Goal: Task Accomplishment & Management: Use online tool/utility

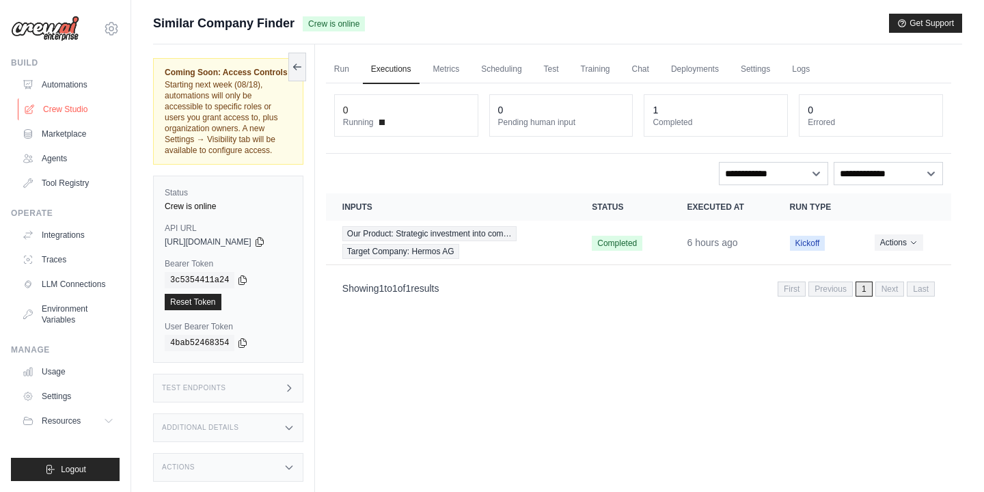
click at [55, 113] on link "Crew Studio" at bounding box center [69, 109] width 103 height 22
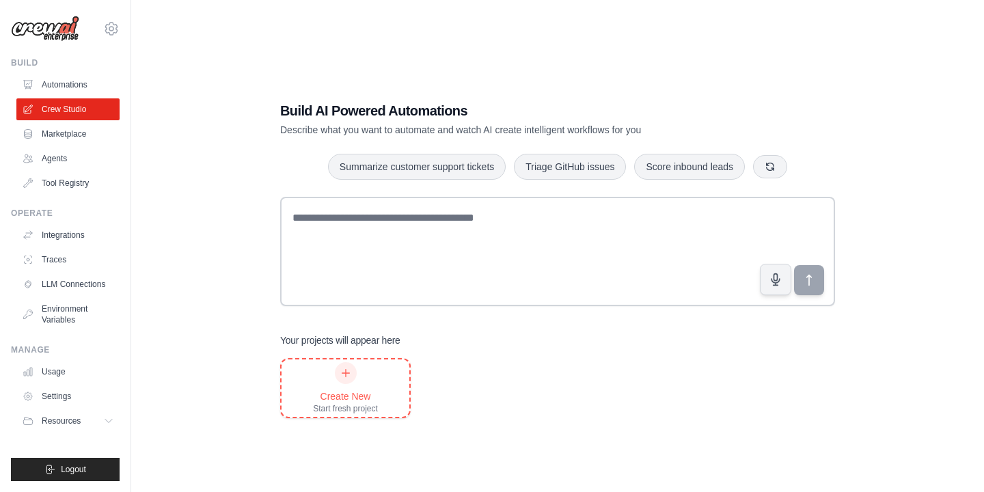
click at [343, 371] on icon at bounding box center [345, 373] width 11 height 11
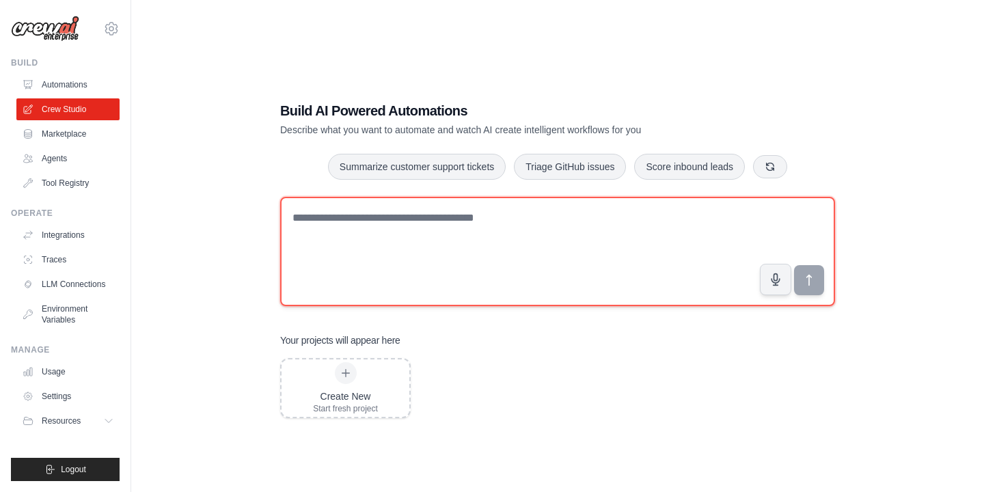
click at [394, 223] on textarea at bounding box center [557, 251] width 555 height 109
paste textarea "**********"
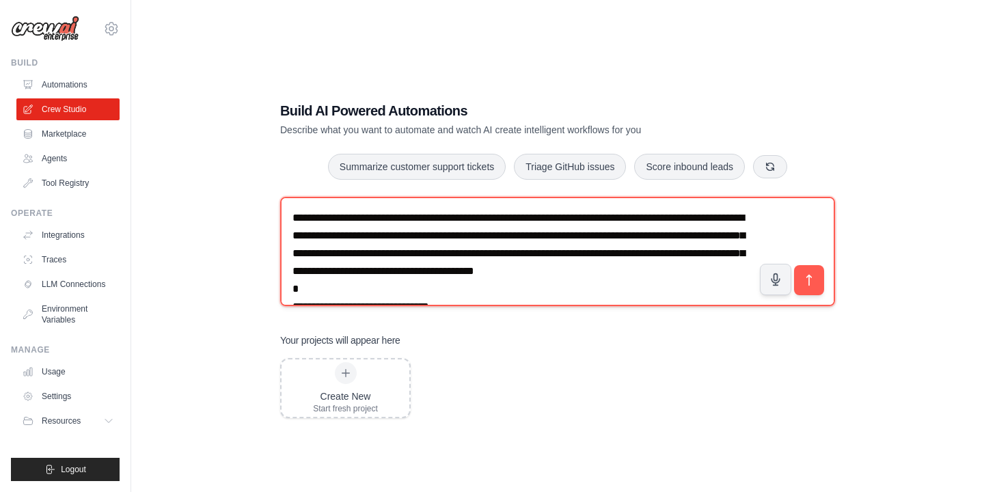
scroll to position [648, 0]
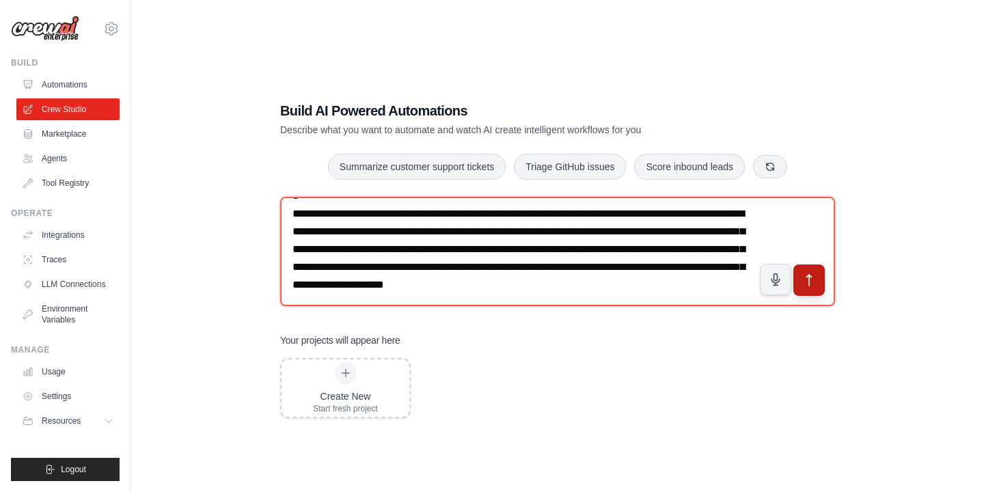
type textarea "**********"
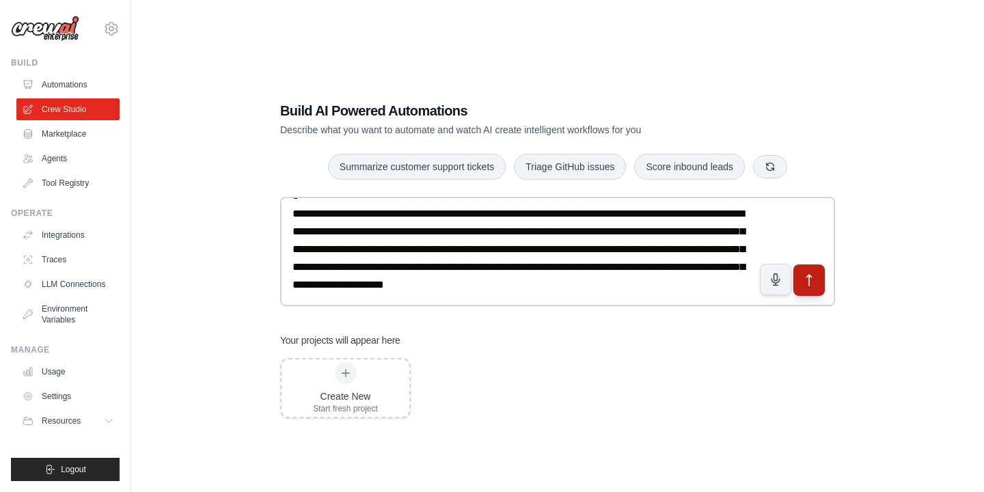
click at [814, 282] on icon "submit" at bounding box center [809, 280] width 14 height 14
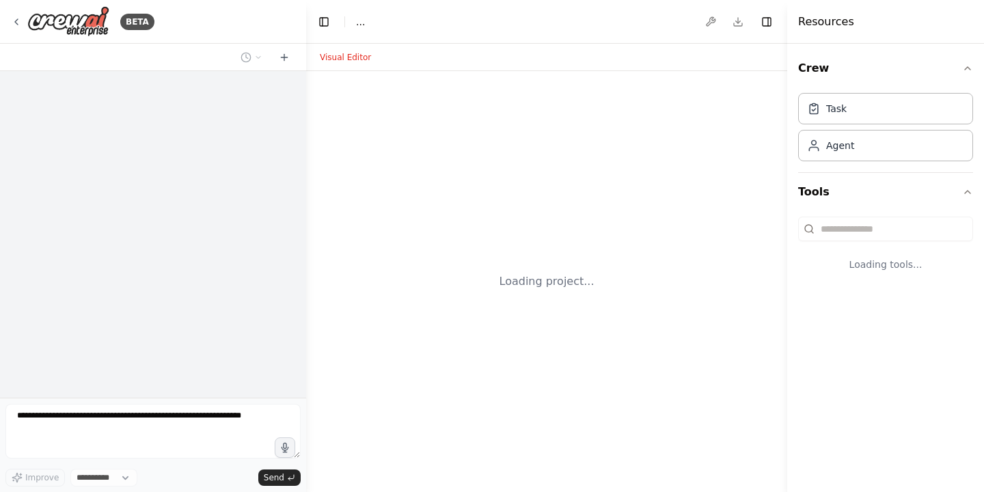
select select "****"
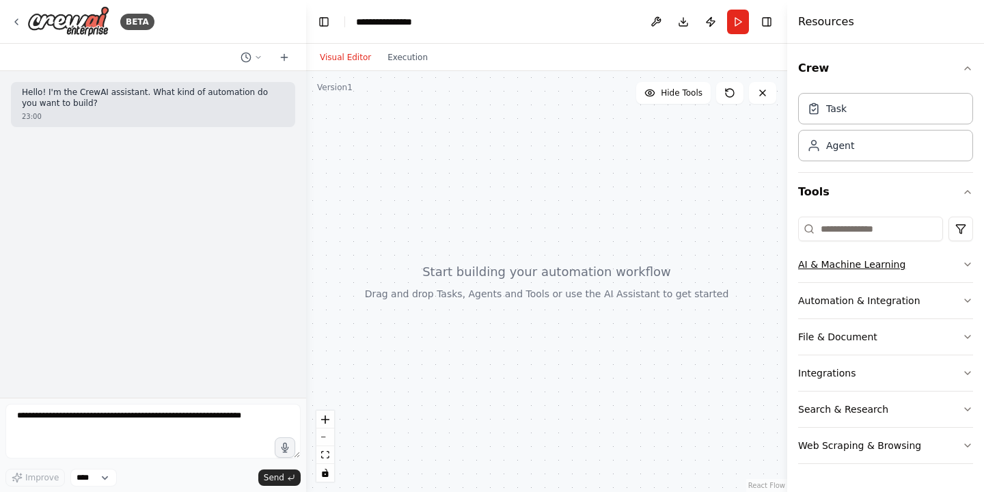
click at [968, 264] on icon "button" at bounding box center [967, 264] width 11 height 11
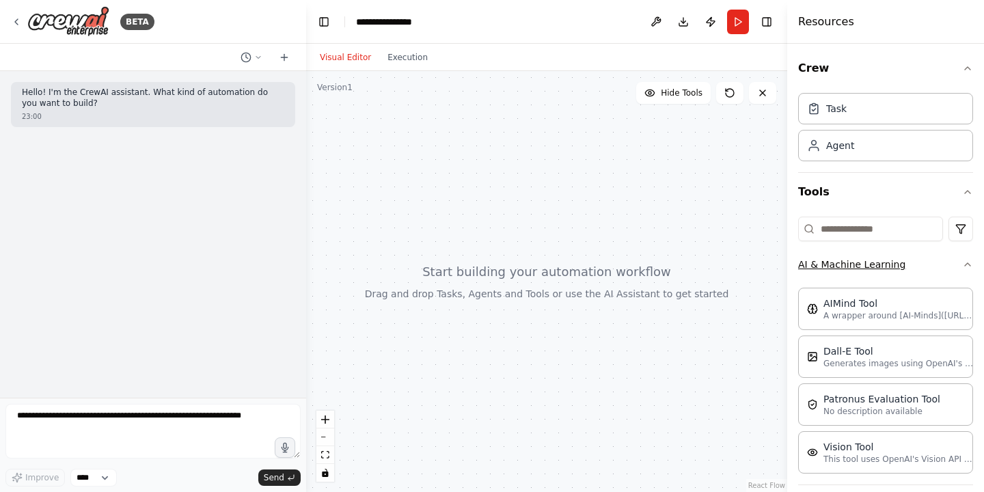
click at [968, 264] on icon "button" at bounding box center [967, 264] width 5 height 3
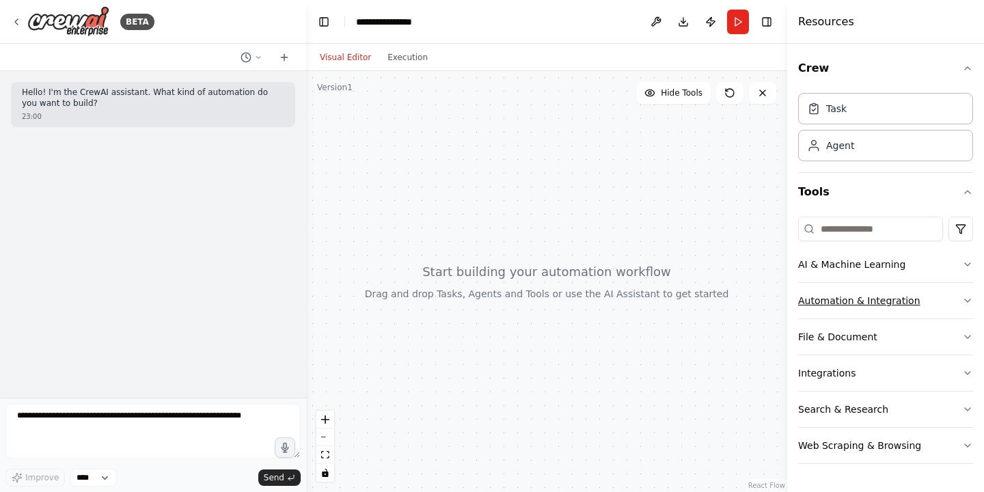
click at [968, 297] on icon "button" at bounding box center [967, 300] width 11 height 11
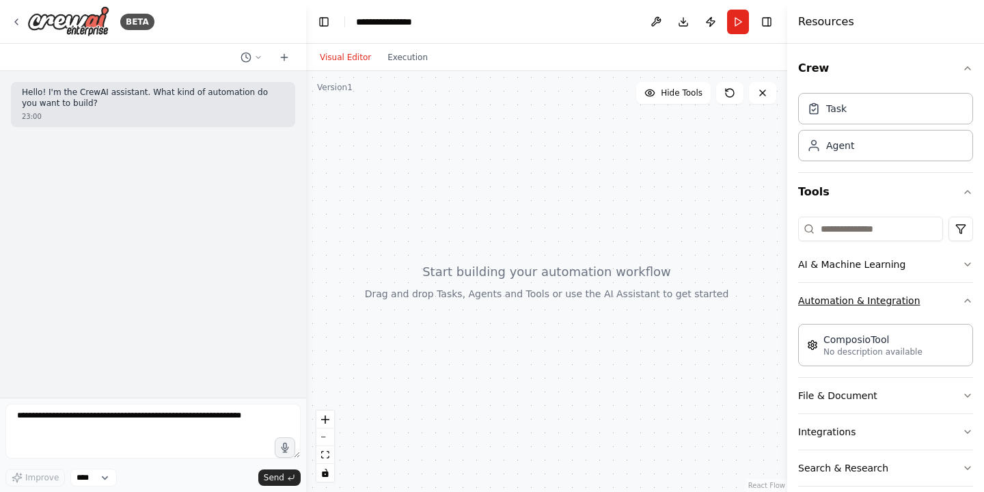
click at [968, 297] on icon "button" at bounding box center [967, 300] width 11 height 11
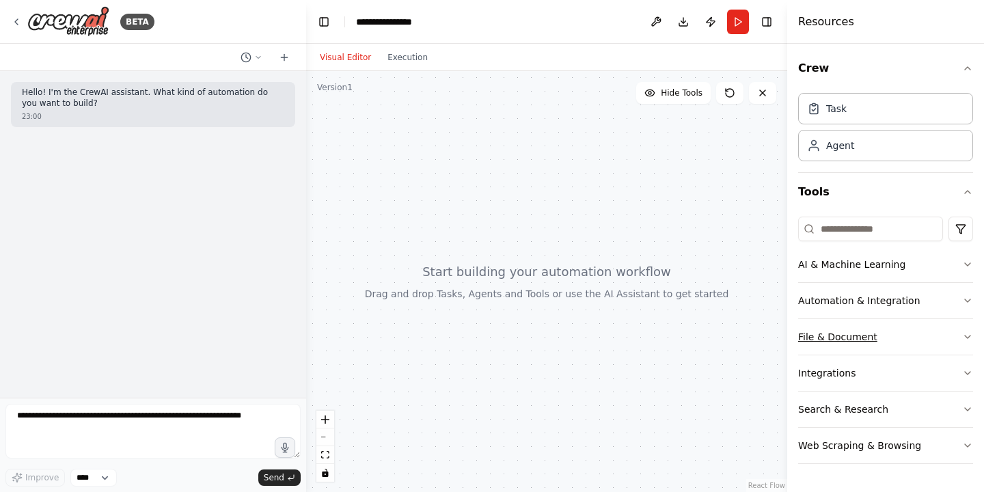
click at [968, 336] on icon "button" at bounding box center [967, 337] width 5 height 3
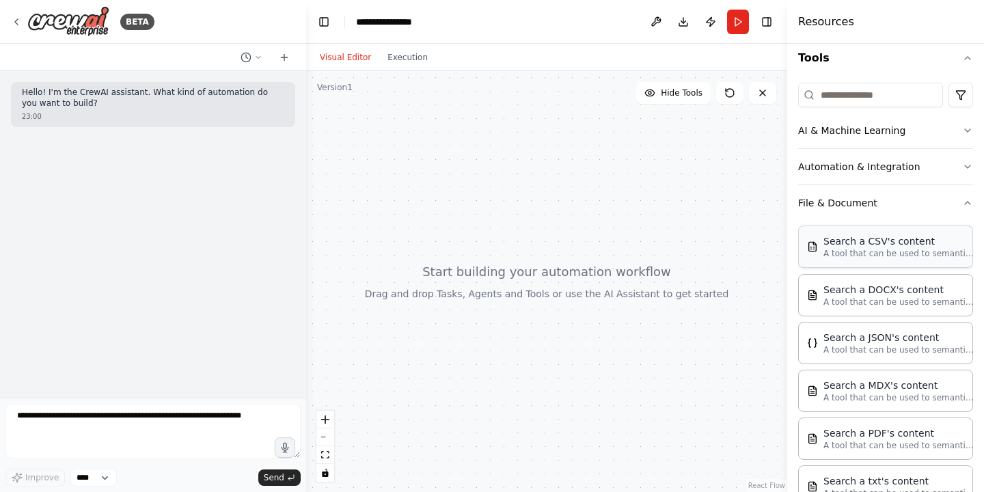
scroll to position [124, 0]
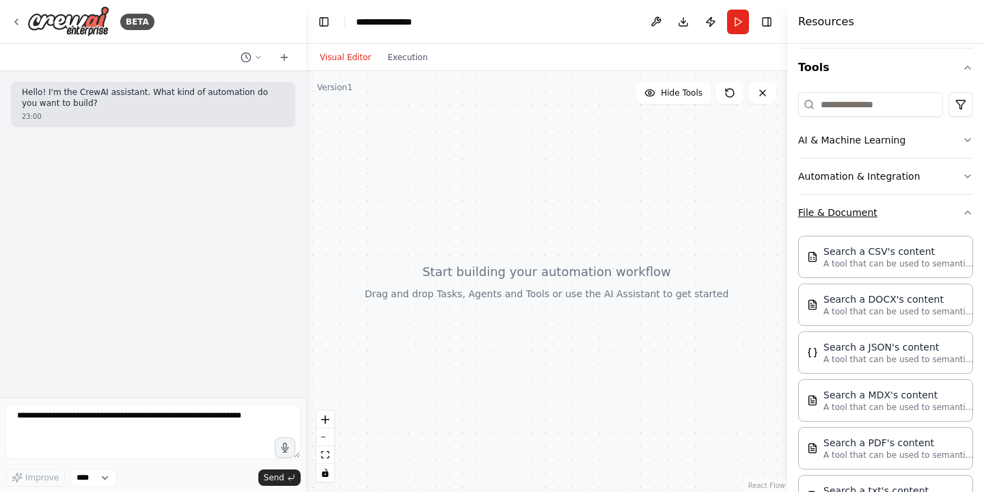
click at [968, 216] on icon "button" at bounding box center [967, 212] width 11 height 11
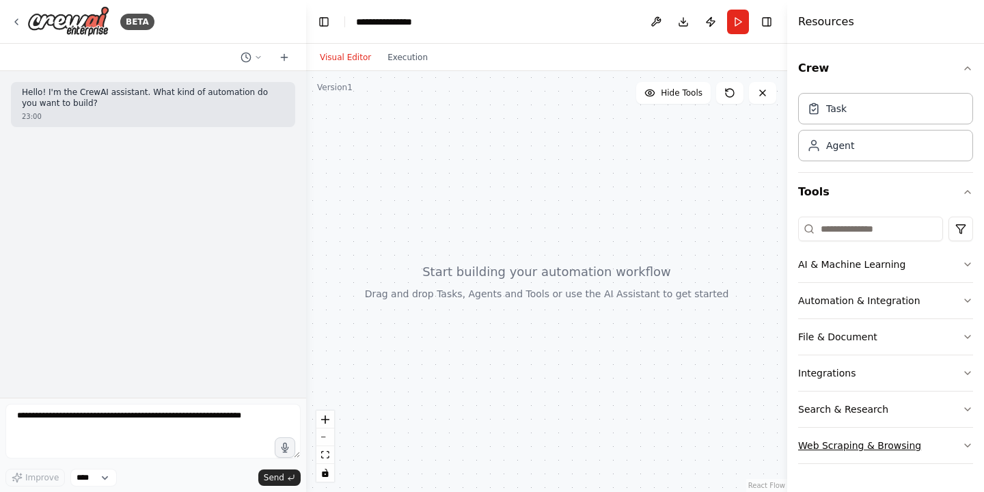
click at [968, 444] on icon "button" at bounding box center [967, 445] width 11 height 11
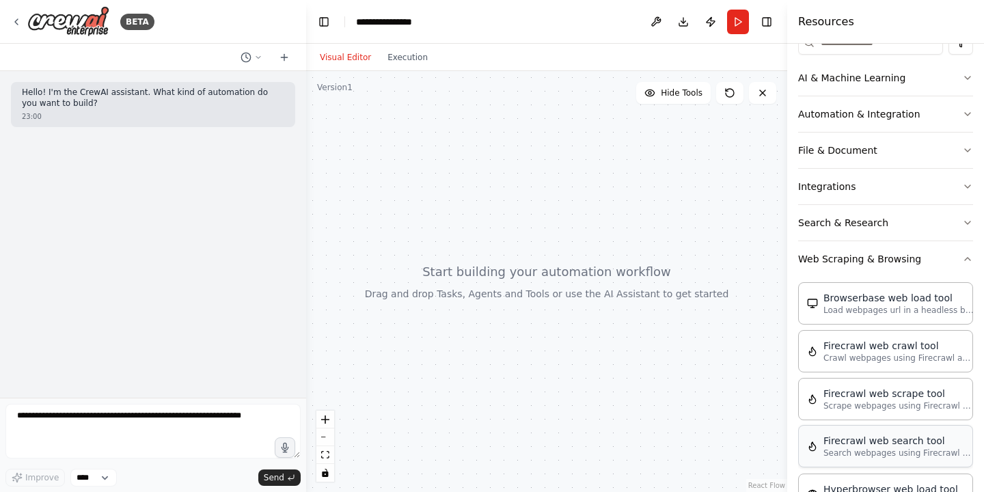
scroll to position [177, 0]
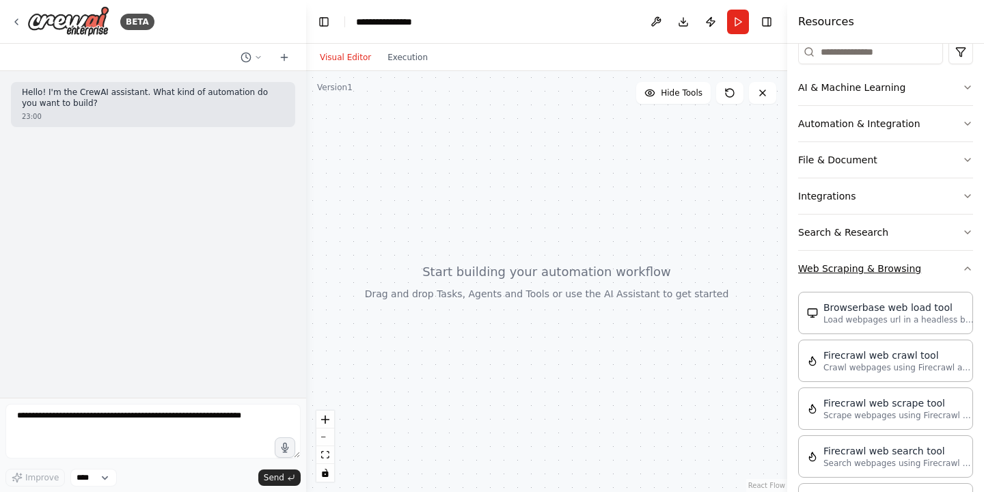
click at [964, 272] on icon "button" at bounding box center [967, 268] width 11 height 11
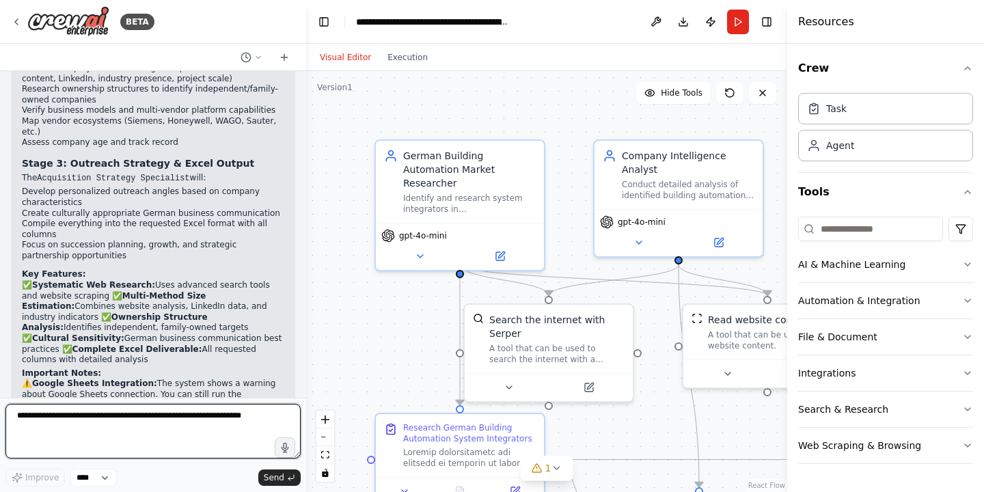
scroll to position [1649, 0]
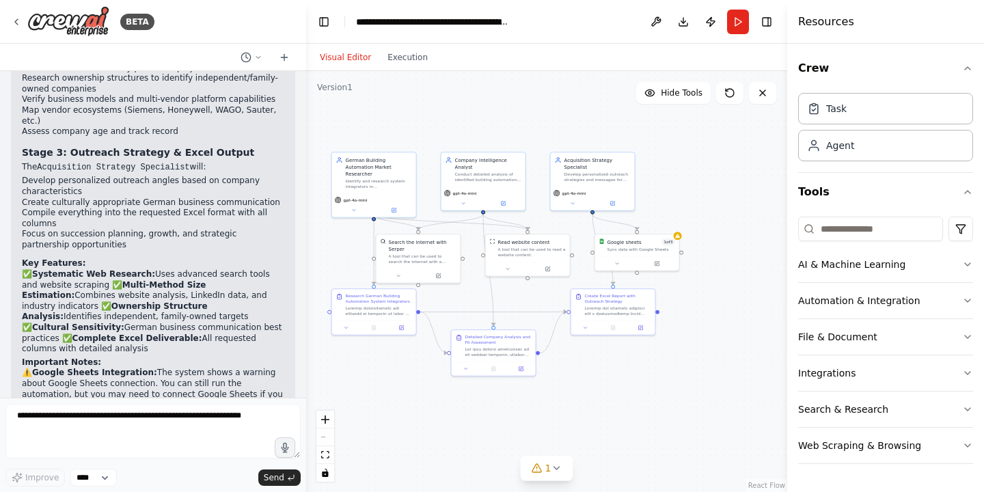
drag, startPoint x: 678, startPoint y: 403, endPoint x: 476, endPoint y: 296, distance: 228.4
click at [476, 296] on div ".deletable-edge-delete-btn { width: 20px; height: 20px; border: 0px solid #ffff…" at bounding box center [546, 281] width 481 height 421
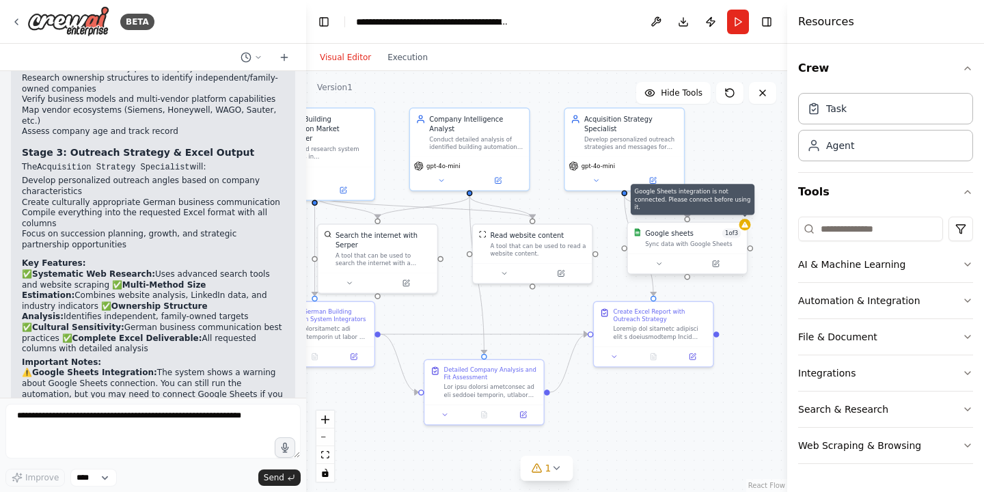
click at [746, 226] on icon at bounding box center [744, 224] width 6 height 6
click at [711, 243] on div "Sync data with Google Sheets" at bounding box center [693, 244] width 96 height 8
click at [665, 263] on button at bounding box center [658, 264] width 55 height 12
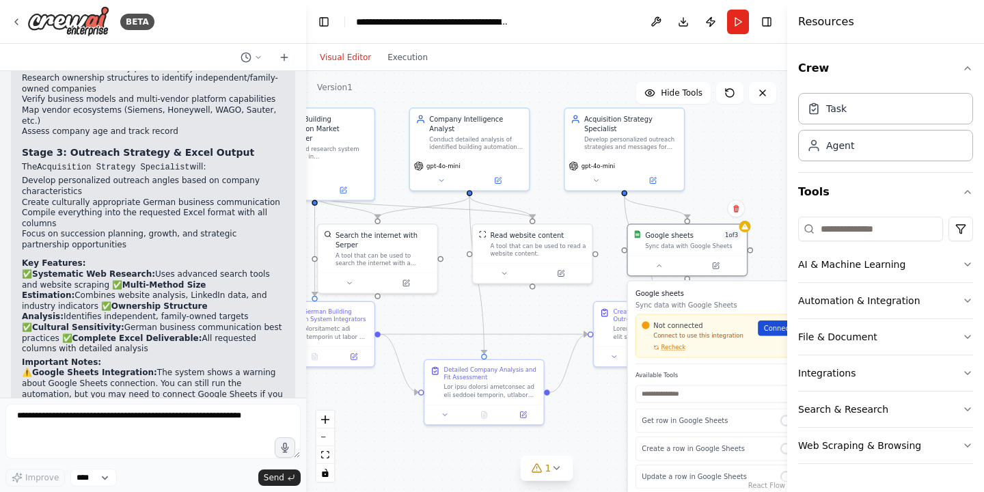
click at [774, 327] on span "Connect" at bounding box center [778, 328] width 28 height 10
click at [713, 189] on div ".deletable-edge-delete-btn { width: 20px; height: 20px; border: 0px solid #ffff…" at bounding box center [546, 281] width 481 height 421
click at [740, 301] on p "Sync data with Google Sheets" at bounding box center [724, 306] width 176 height 10
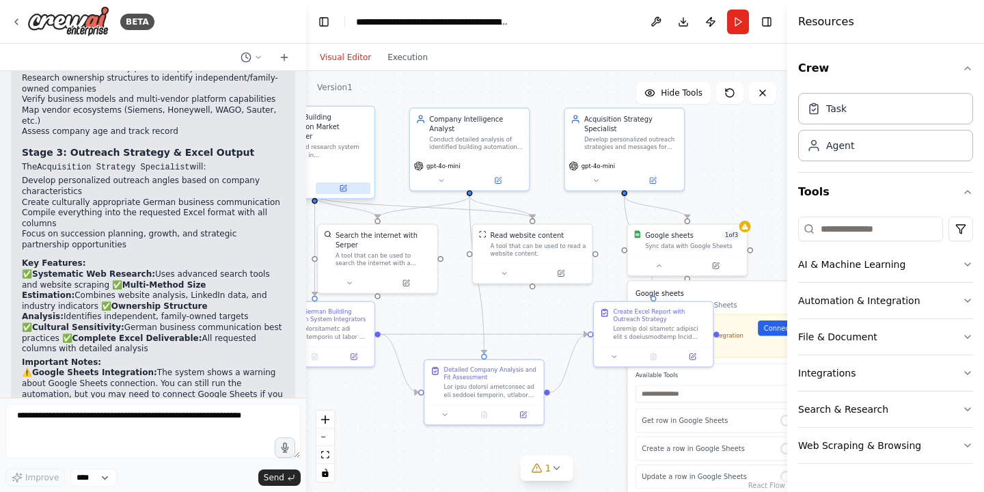
click at [344, 185] on icon at bounding box center [344, 187] width 5 height 5
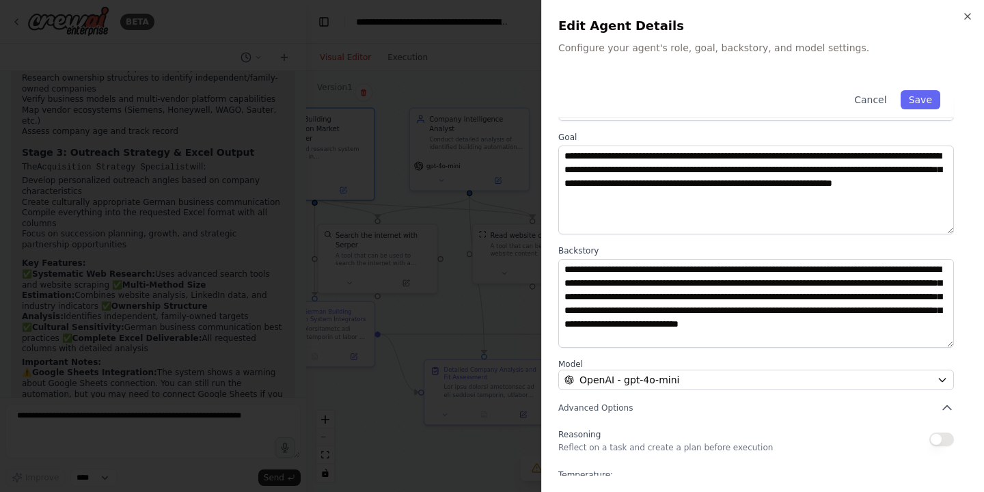
scroll to position [0, 0]
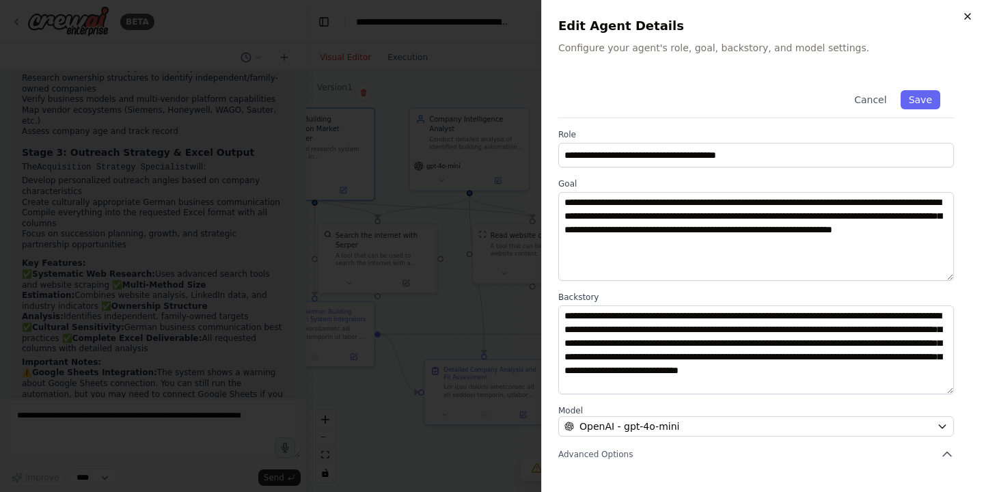
click at [971, 12] on icon "button" at bounding box center [967, 16] width 11 height 11
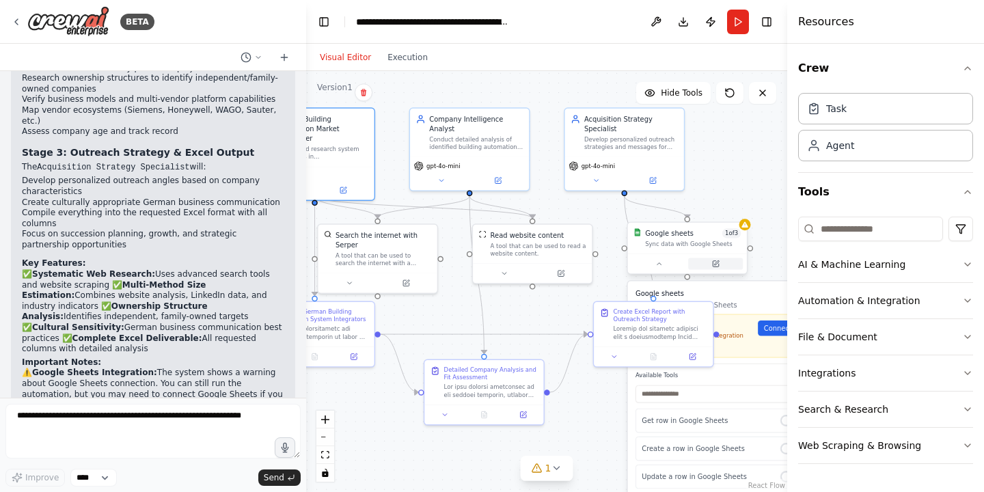
click at [712, 262] on icon at bounding box center [716, 264] width 8 height 8
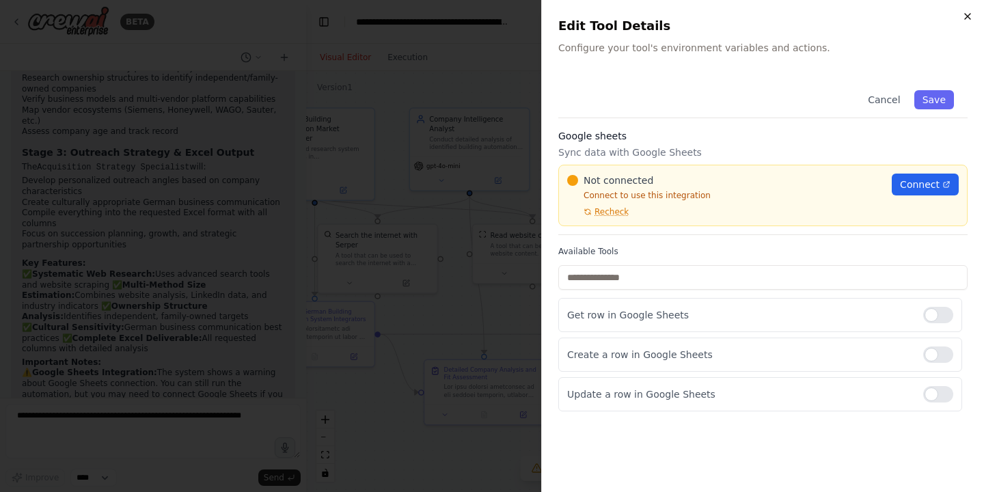
click at [966, 12] on icon "button" at bounding box center [967, 16] width 11 height 11
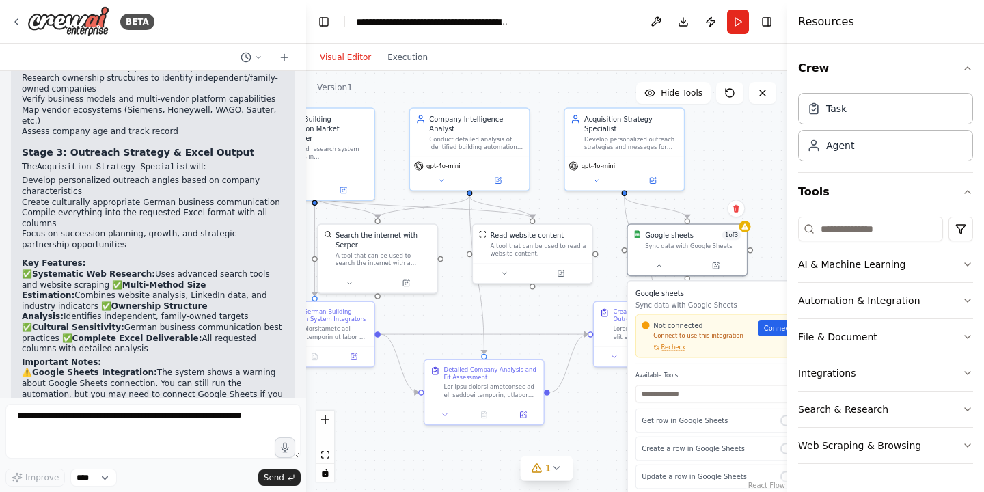
click at [688, 297] on h3 "Google sheets" at bounding box center [724, 294] width 176 height 10
click at [581, 435] on div ".deletable-edge-delete-btn { width: 20px; height: 20px; border: 0px solid #ffff…" at bounding box center [546, 281] width 481 height 421
click at [541, 470] on icon at bounding box center [536, 468] width 9 height 8
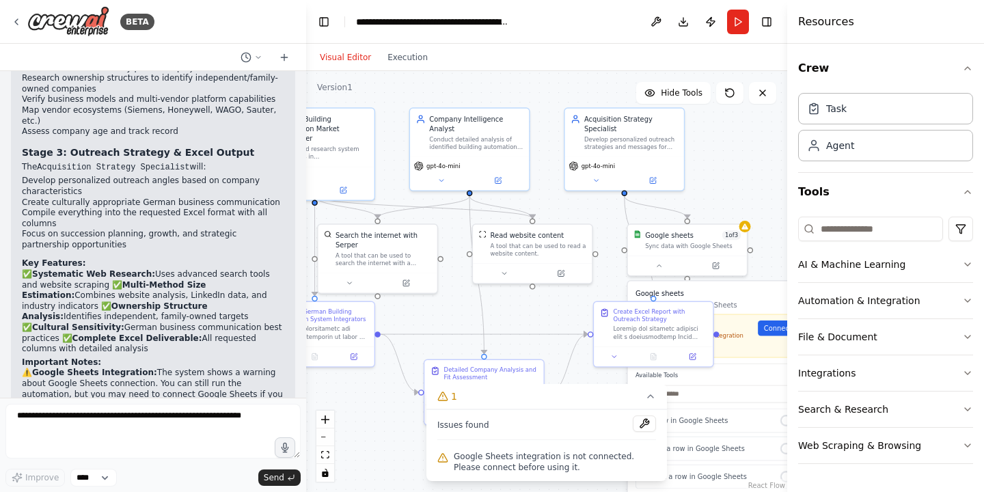
click at [385, 462] on div ".deletable-edge-delete-btn { width: 20px; height: 20px; border: 0px solid #ffff…" at bounding box center [546, 281] width 481 height 421
click at [648, 394] on icon at bounding box center [650, 396] width 11 height 11
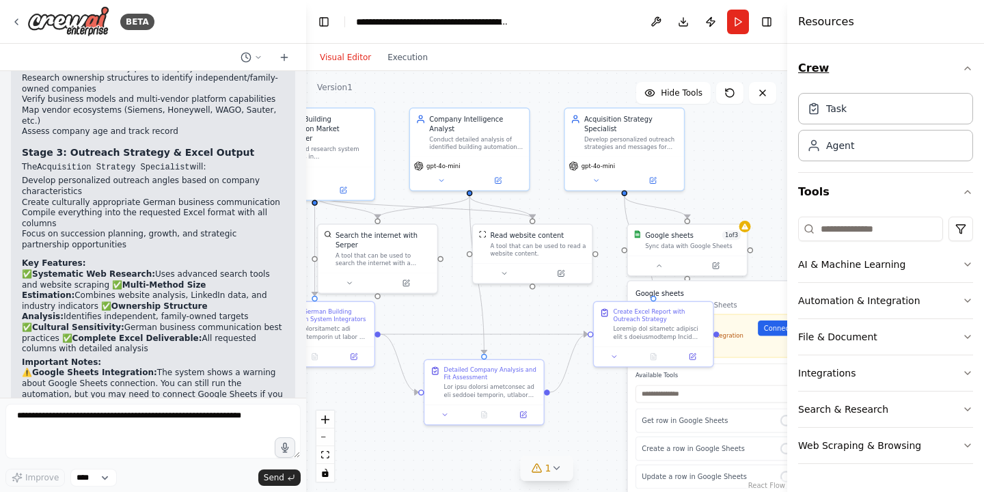
click at [968, 67] on icon "button" at bounding box center [967, 68] width 5 height 3
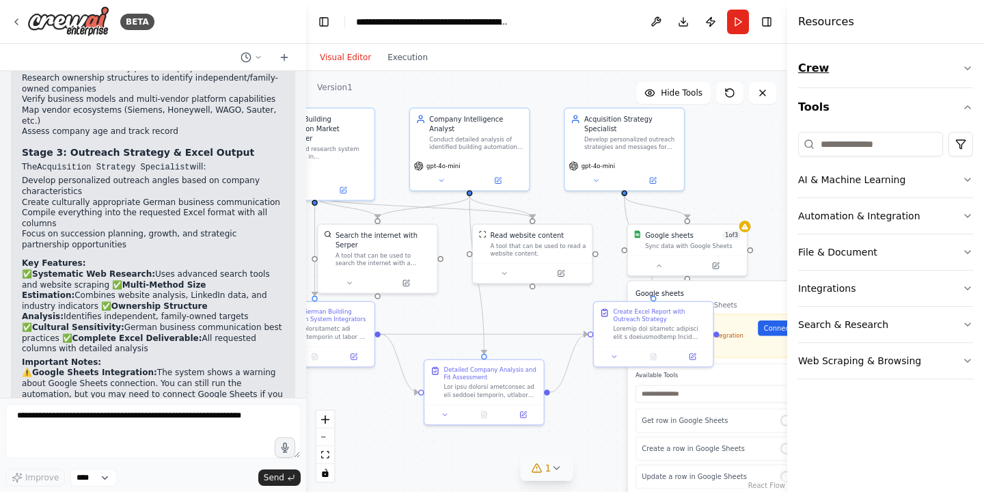
click at [968, 67] on icon "button" at bounding box center [967, 68] width 11 height 11
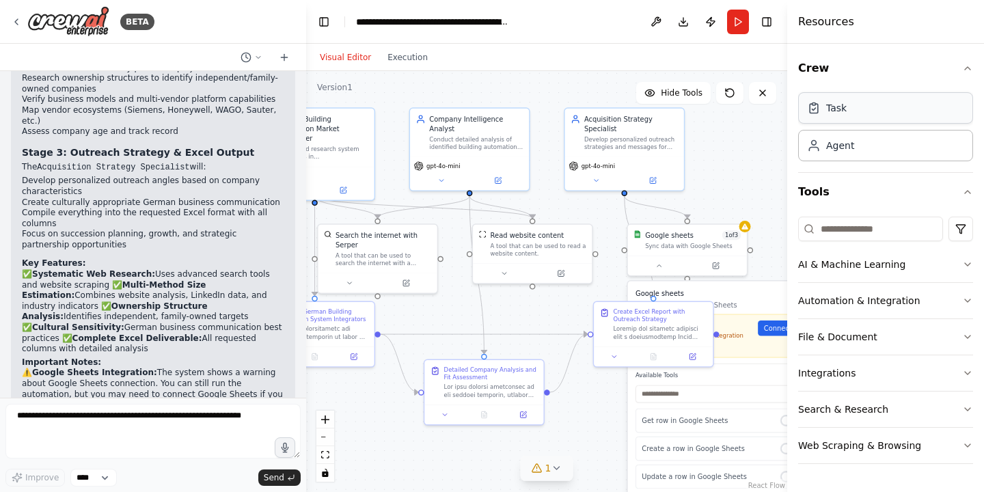
click at [837, 115] on div "Task" at bounding box center [885, 107] width 175 height 31
click at [841, 152] on div "Agent" at bounding box center [885, 144] width 175 height 31
click at [970, 191] on icon "button" at bounding box center [967, 192] width 11 height 11
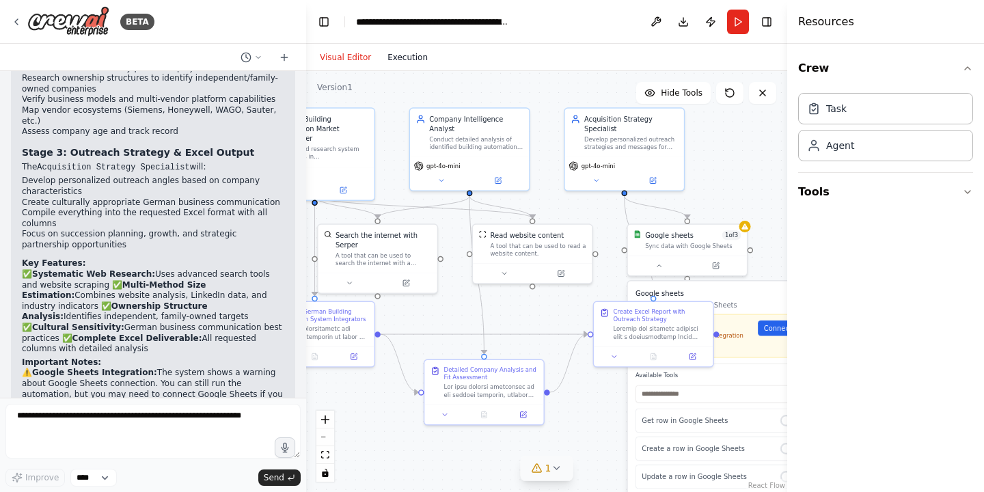
click at [405, 60] on button "Execution" at bounding box center [407, 57] width 57 height 16
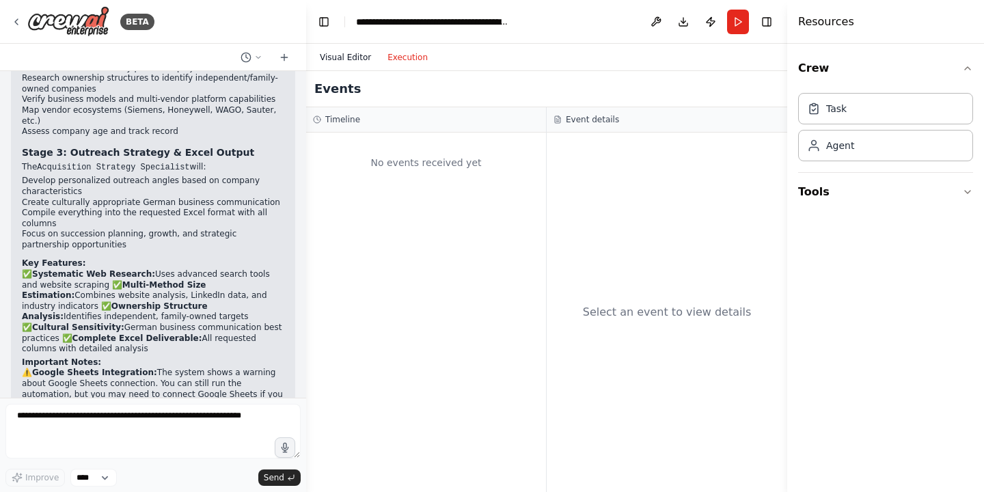
click at [336, 57] on button "Visual Editor" at bounding box center [346, 57] width 68 height 16
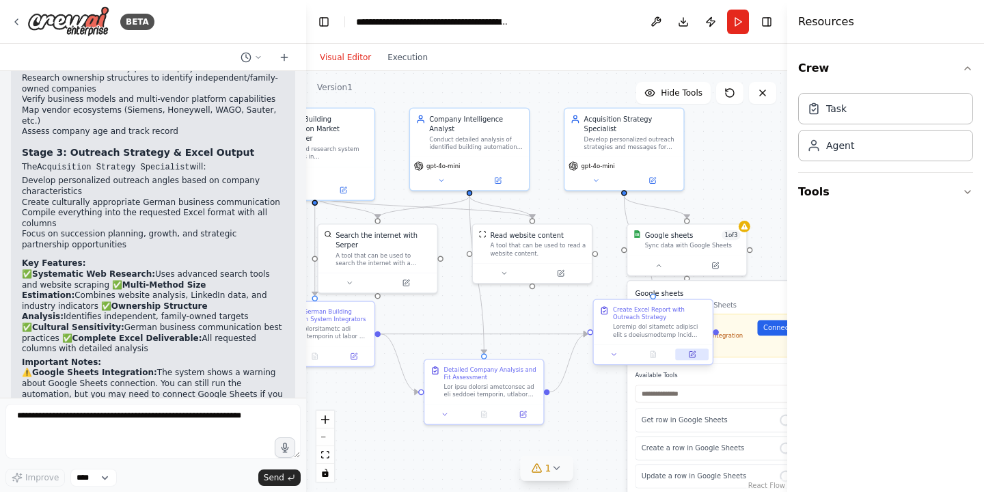
click at [692, 356] on icon at bounding box center [692, 354] width 5 height 5
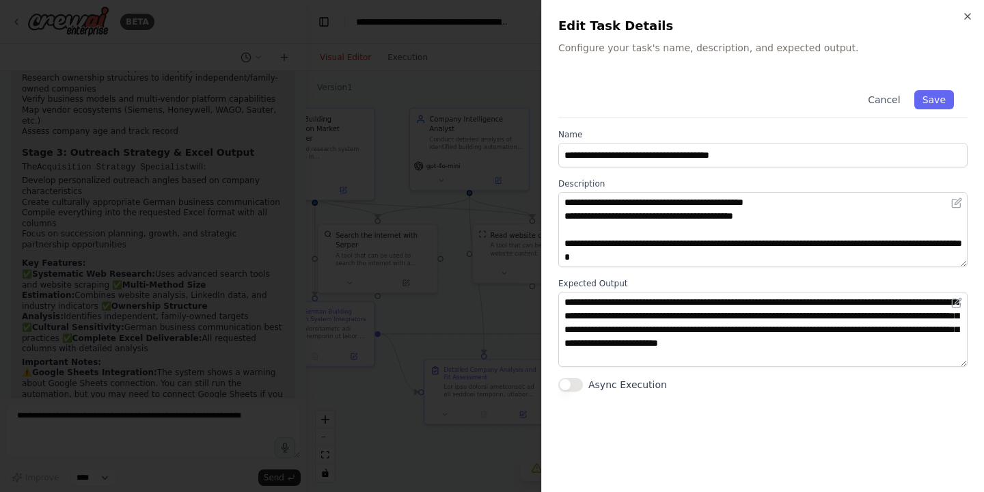
scroll to position [355, 0]
click at [968, 14] on icon "button" at bounding box center [967, 16] width 5 height 5
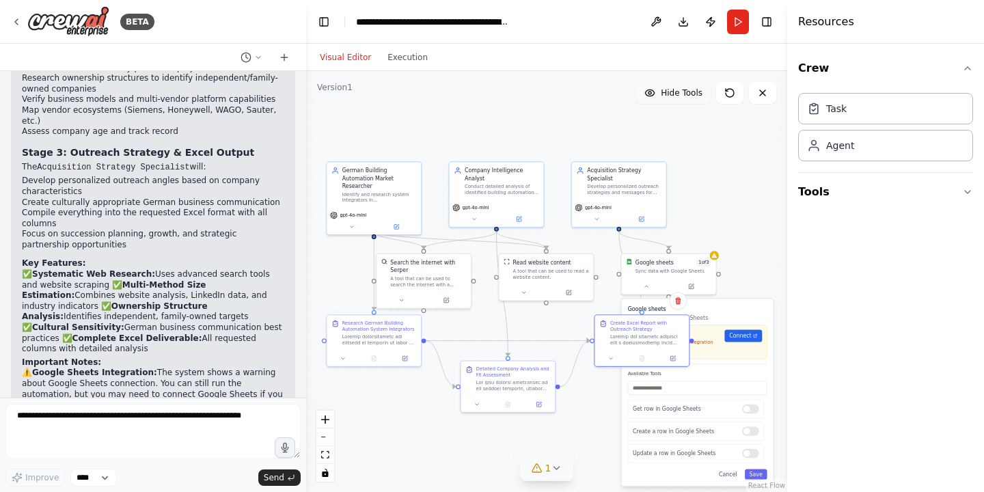
click at [684, 96] on span "Hide Tools" at bounding box center [682, 92] width 42 height 11
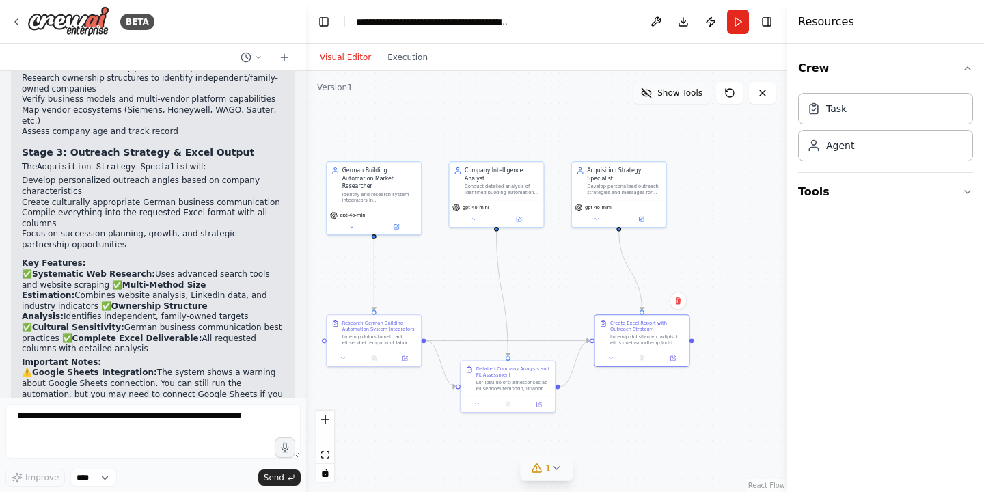
click at [684, 96] on span "Show Tools" at bounding box center [679, 92] width 45 height 11
click at [684, 96] on span "Hide Tools" at bounding box center [682, 92] width 42 height 11
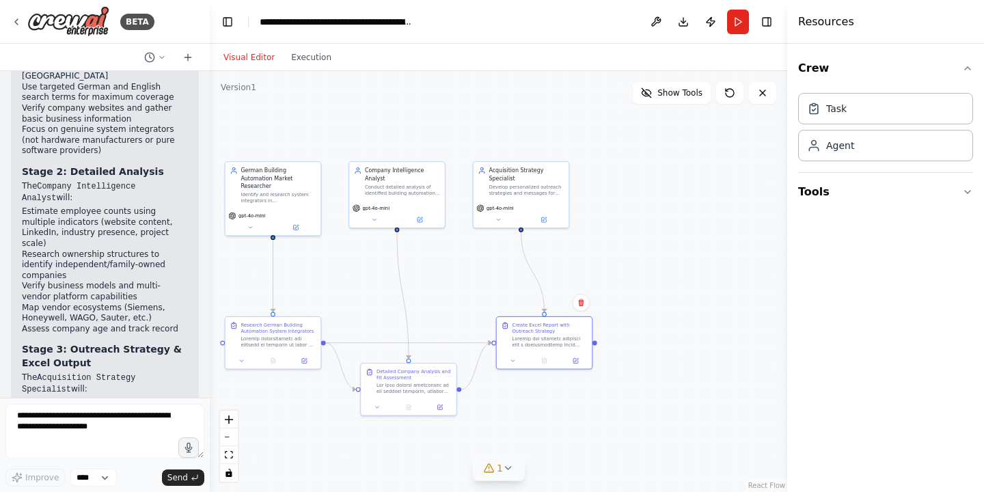
scroll to position [2110, 0]
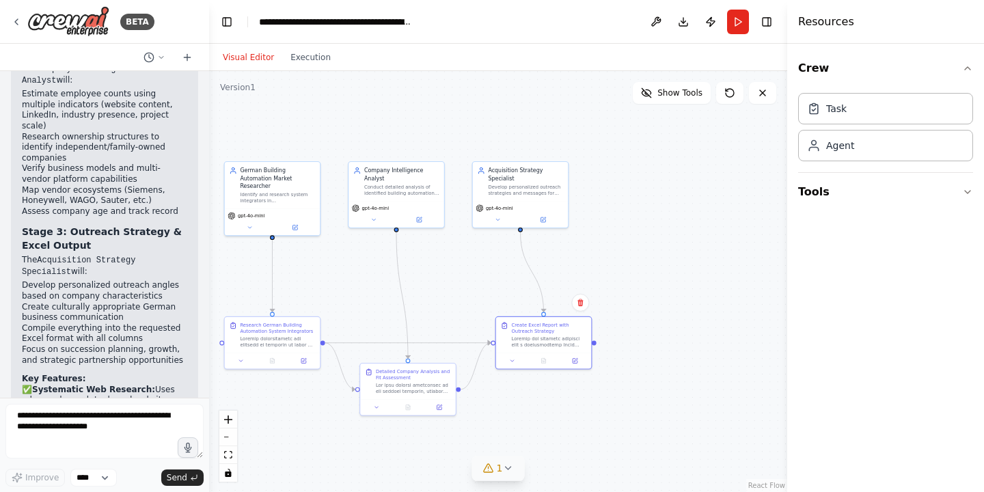
drag, startPoint x: 304, startPoint y: 279, endPoint x: 209, endPoint y: 275, distance: 95.1
click at [209, 275] on div "BETA Please identify at least 50 potential acquisition targets in Germany in th…" at bounding box center [492, 246] width 984 height 492
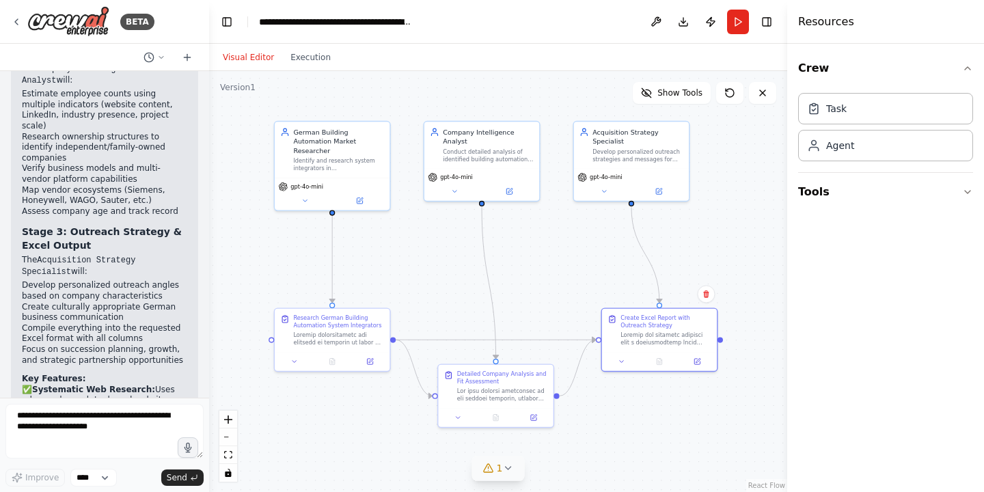
drag, startPoint x: 561, startPoint y: 262, endPoint x: 709, endPoint y: 239, distance: 149.4
click at [709, 239] on div ".deletable-edge-delete-btn { width: 20px; height: 20px; border: 0px solid #ffff…" at bounding box center [498, 281] width 578 height 421
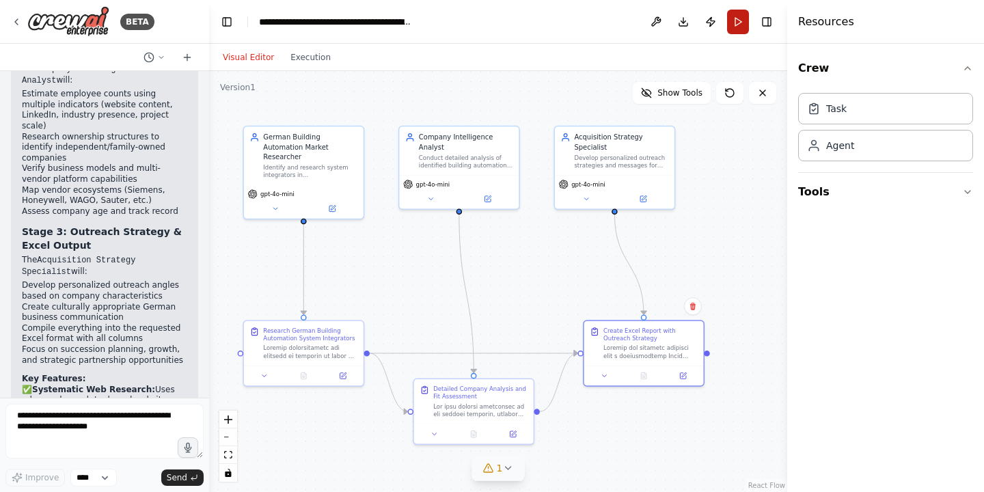
click at [741, 21] on button "Run" at bounding box center [738, 22] width 22 height 25
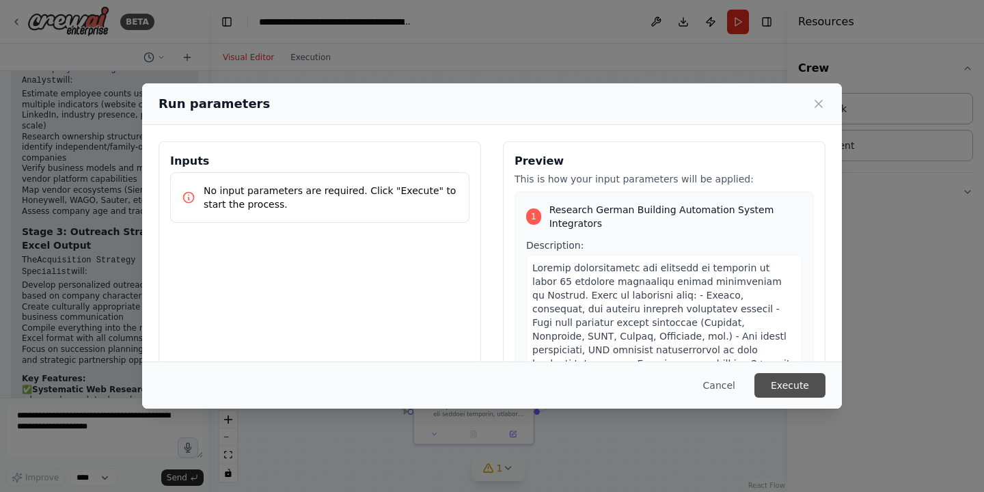
click at [789, 383] on button "Execute" at bounding box center [789, 385] width 71 height 25
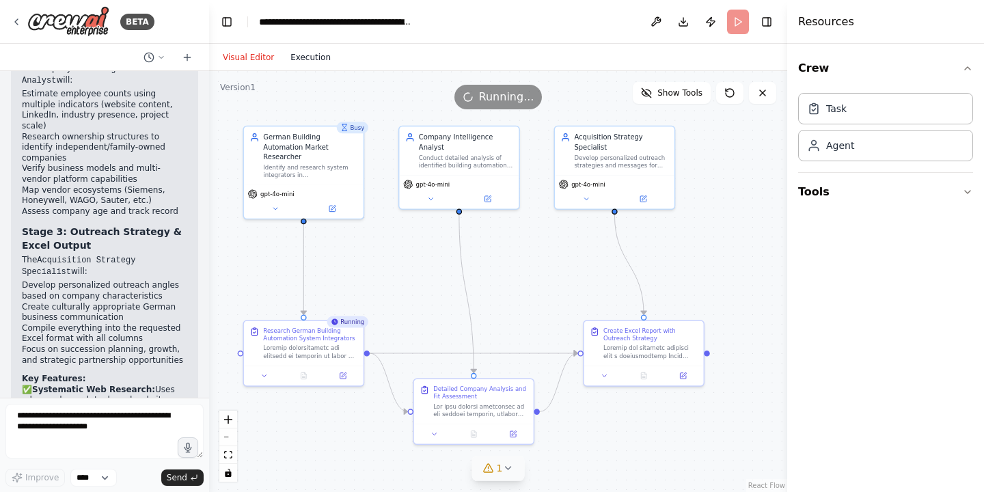
click at [305, 57] on button "Execution" at bounding box center [310, 57] width 57 height 16
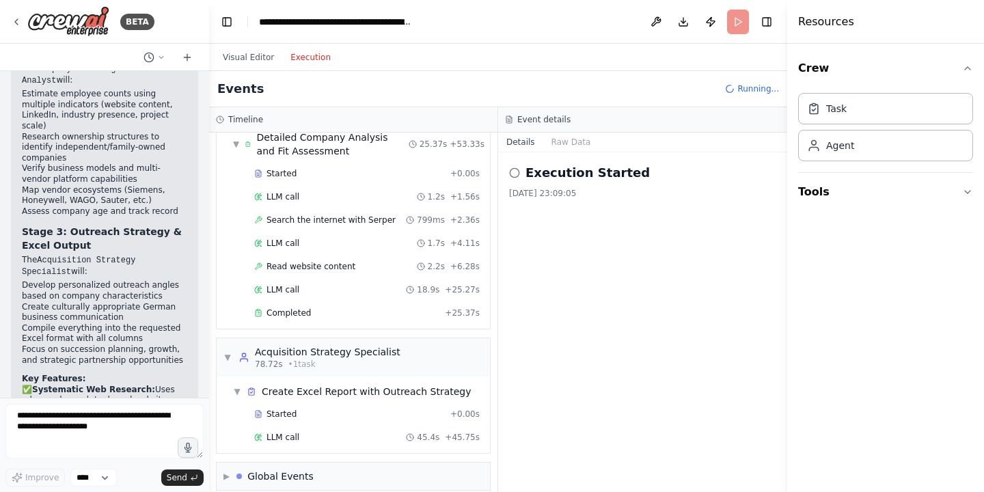
scroll to position [2615, 0]
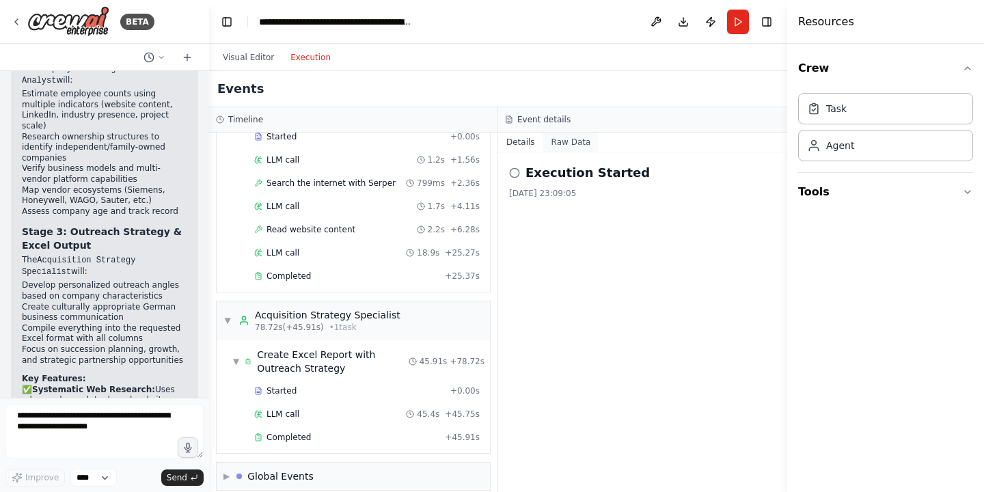
click at [564, 141] on button "Raw Data" at bounding box center [571, 142] width 56 height 19
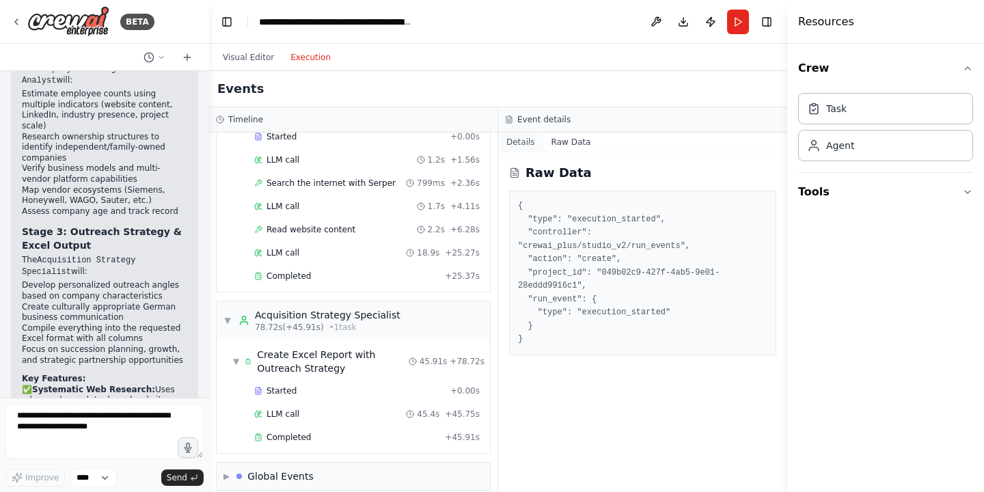
click at [526, 142] on button "Details" at bounding box center [520, 142] width 45 height 19
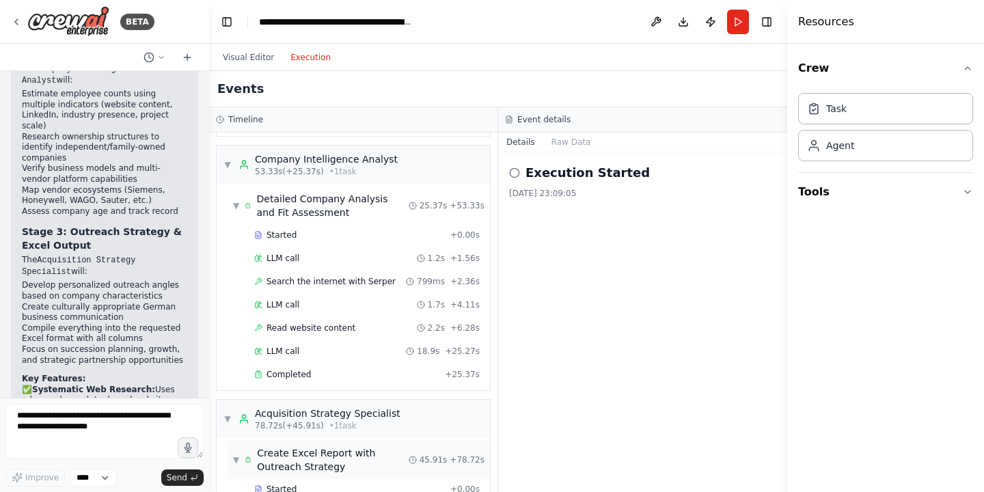
scroll to position [2514, 0]
click at [303, 325] on span "Read website content" at bounding box center [311, 330] width 89 height 11
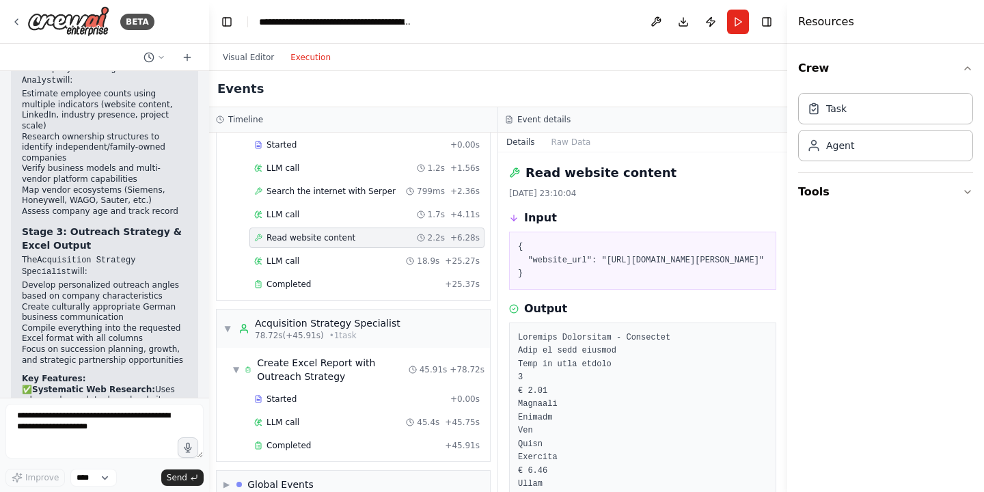
scroll to position [2615, 0]
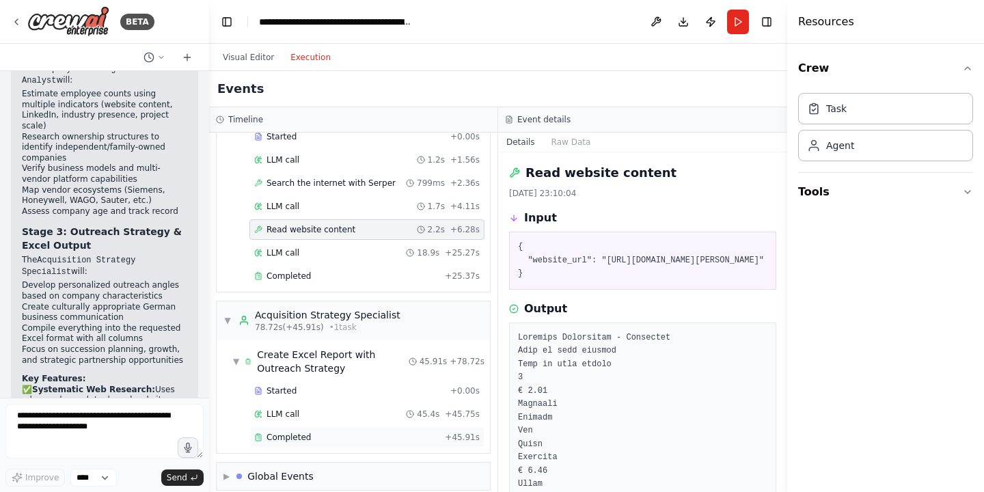
click at [298, 432] on span "Completed" at bounding box center [289, 437] width 44 height 11
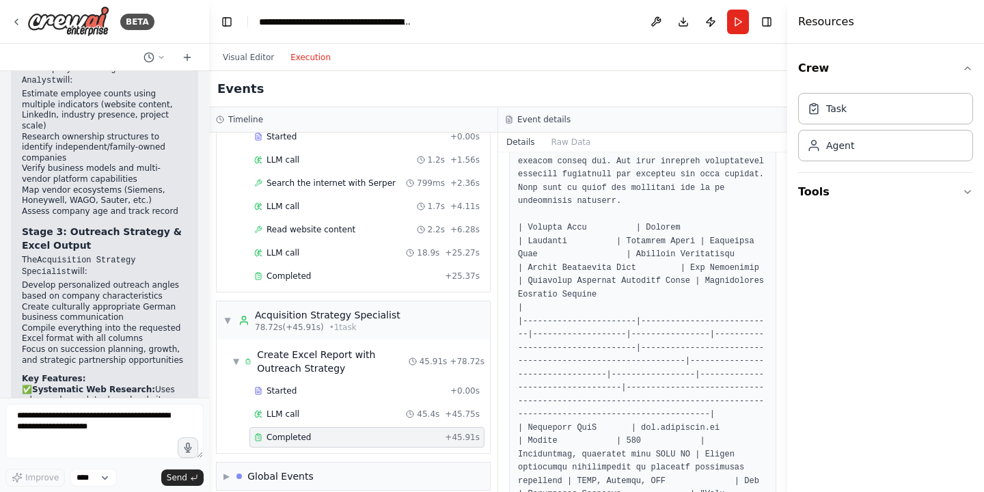
scroll to position [0, 0]
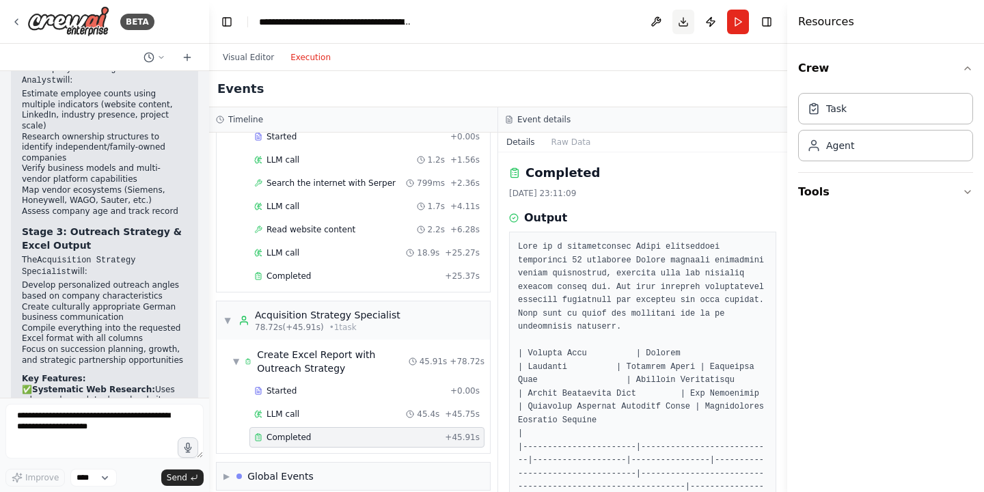
click at [683, 23] on button "Download" at bounding box center [683, 22] width 22 height 25
click at [568, 139] on button "Raw Data" at bounding box center [571, 142] width 56 height 19
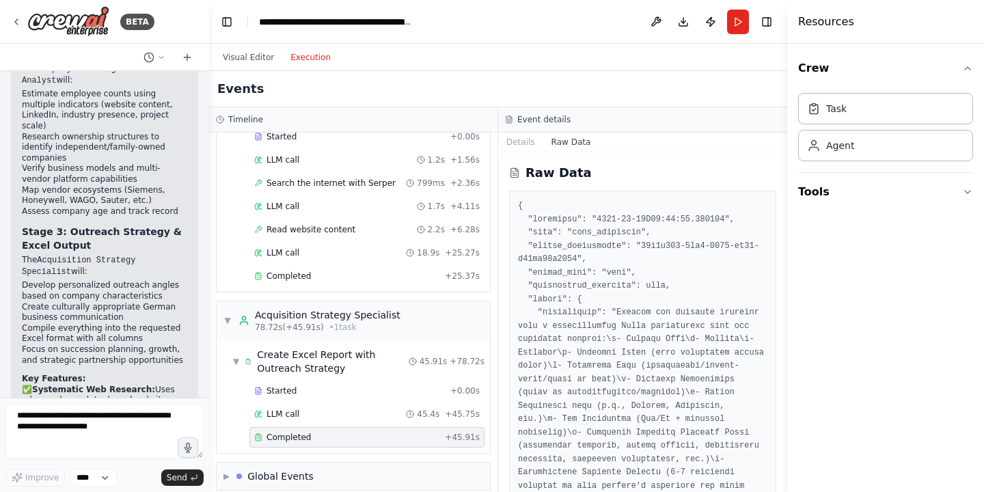
scroll to position [2252, 0]
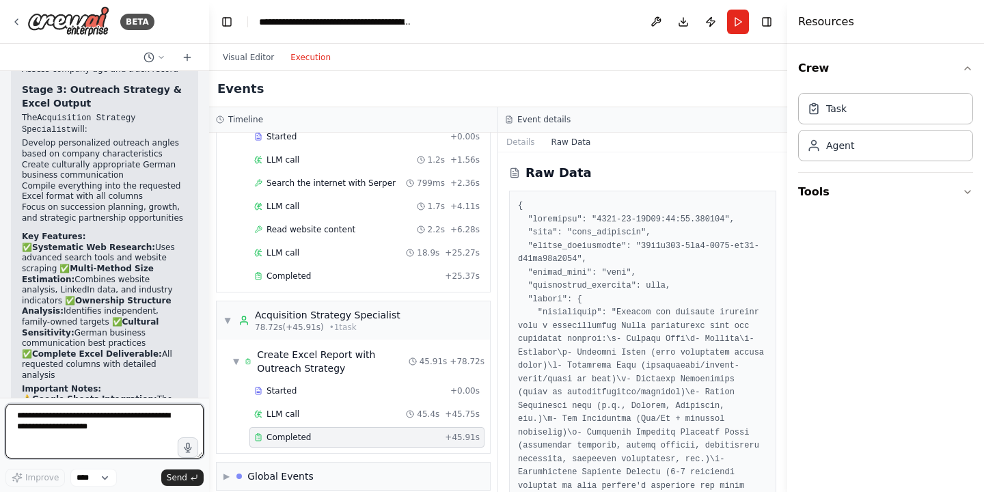
click at [40, 421] on textarea at bounding box center [104, 431] width 198 height 55
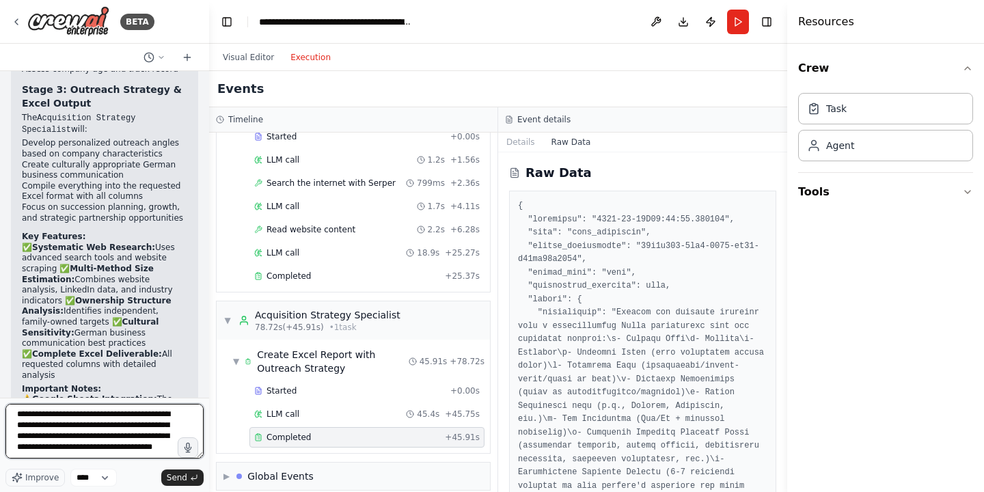
type textarea "**********"
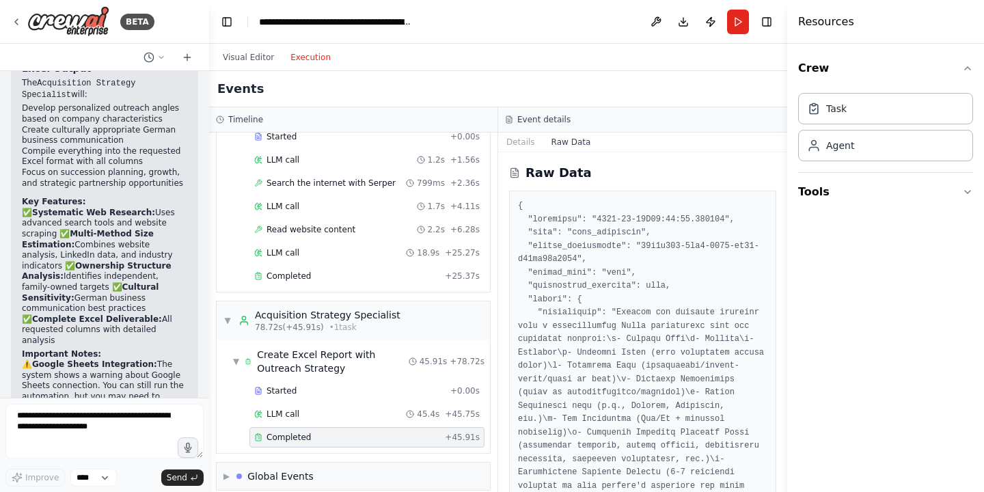
scroll to position [2375, 0]
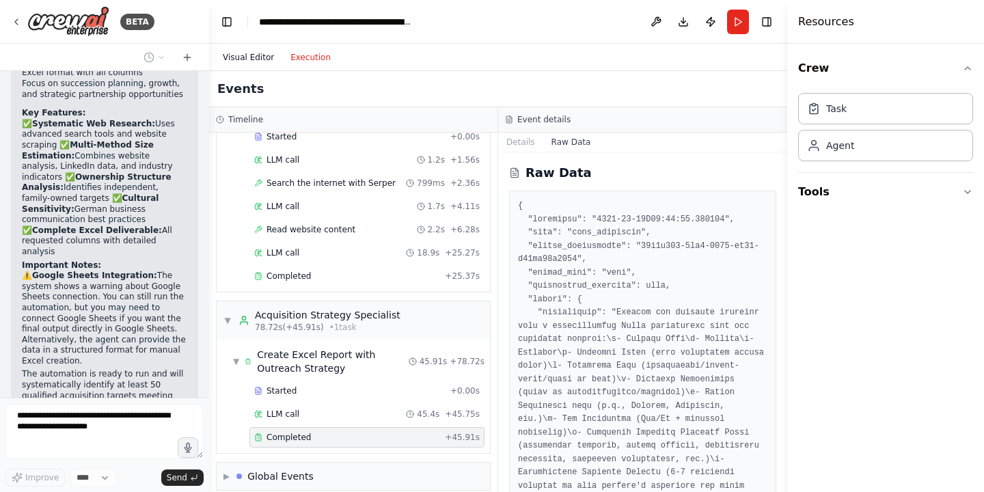
click at [232, 55] on button "Visual Editor" at bounding box center [249, 57] width 68 height 16
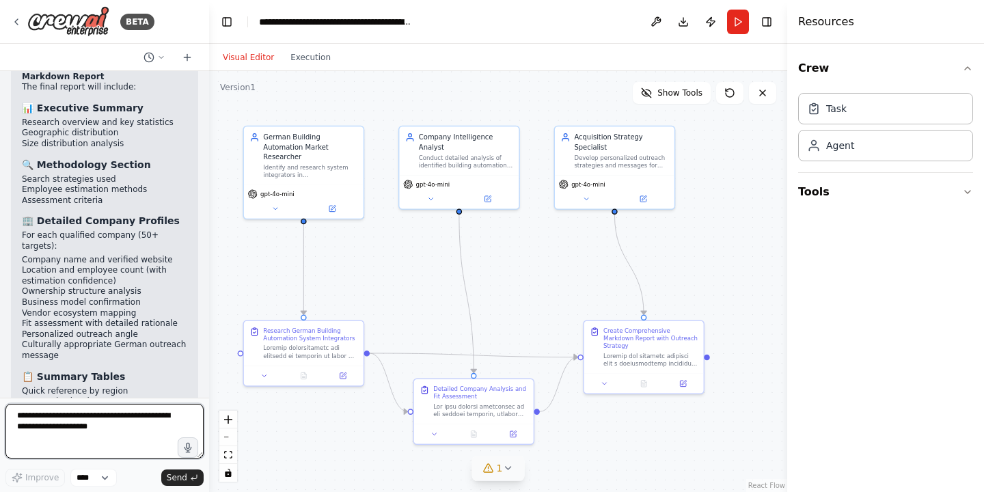
scroll to position [3504, 0]
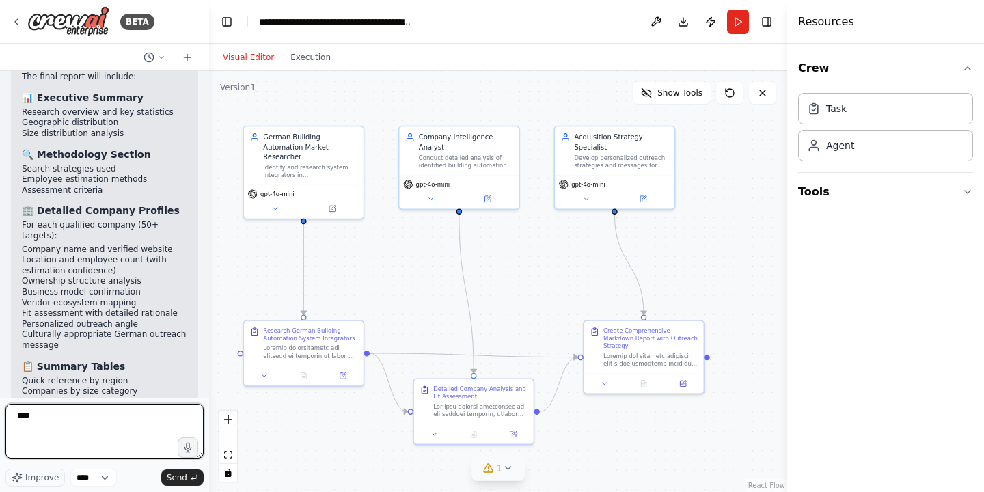
type textarea "*****"
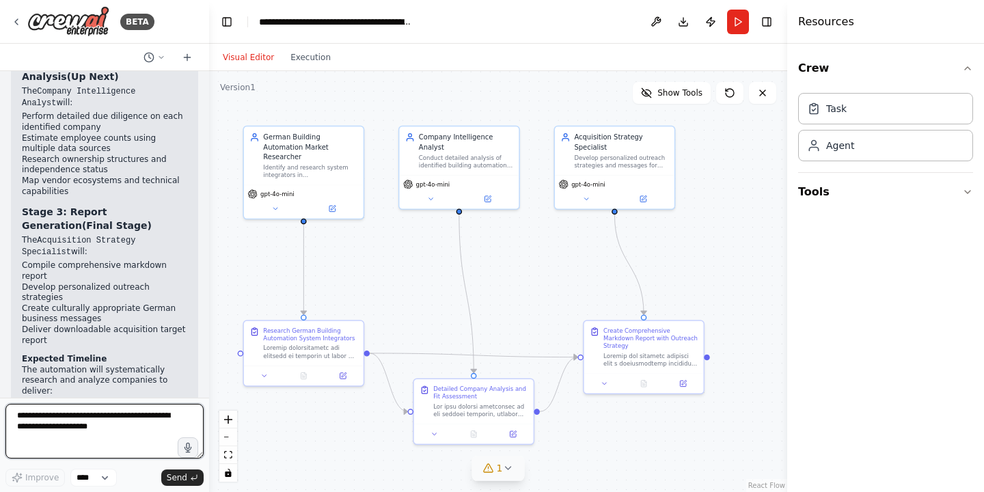
scroll to position [4366, 0]
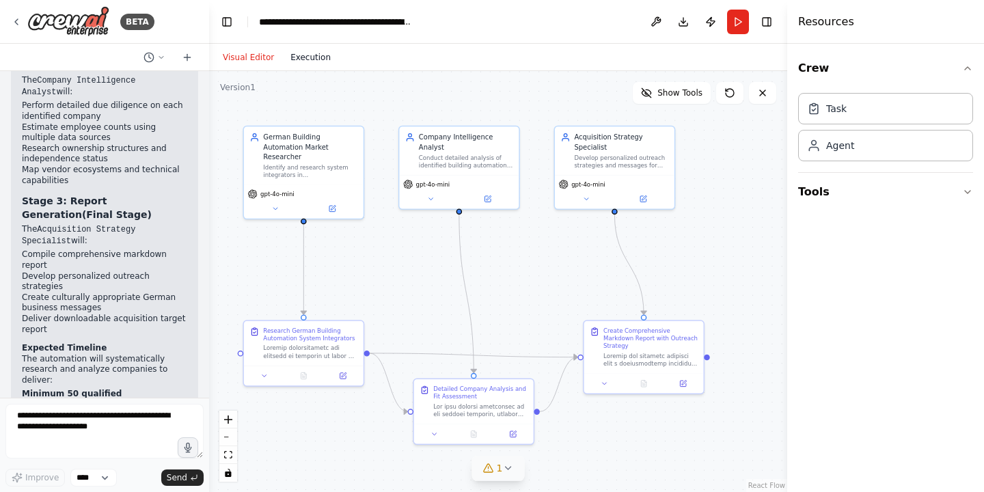
click at [310, 59] on button "Execution" at bounding box center [310, 57] width 57 height 16
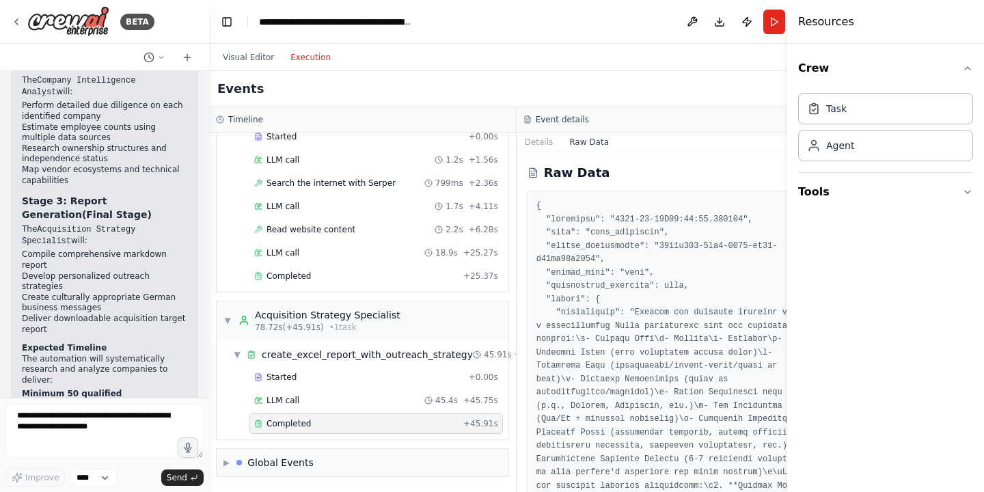
scroll to position [2601, 0]
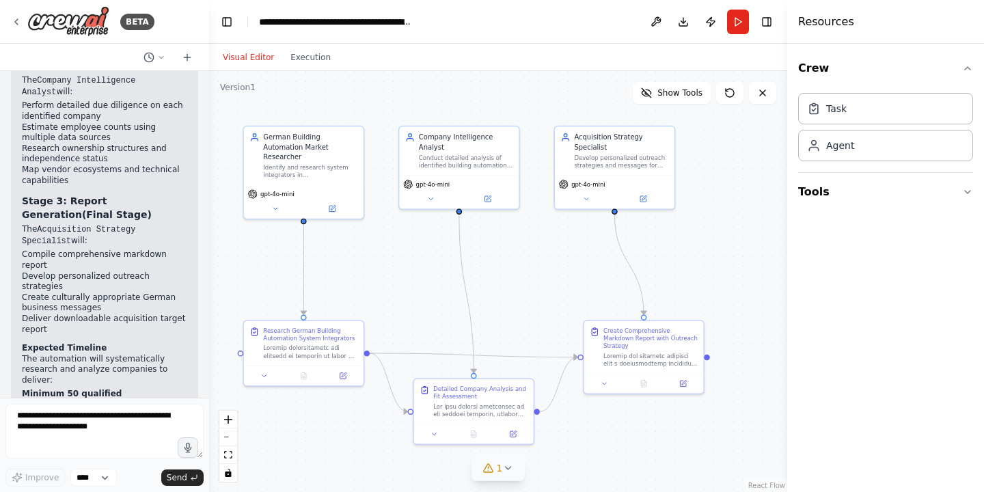
click at [246, 60] on button "Visual Editor" at bounding box center [249, 57] width 68 height 16
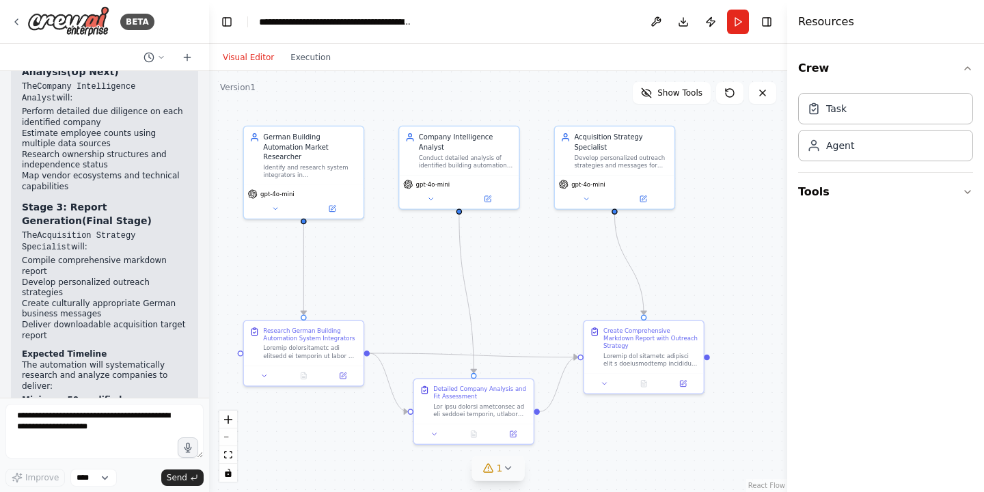
scroll to position [4366, 0]
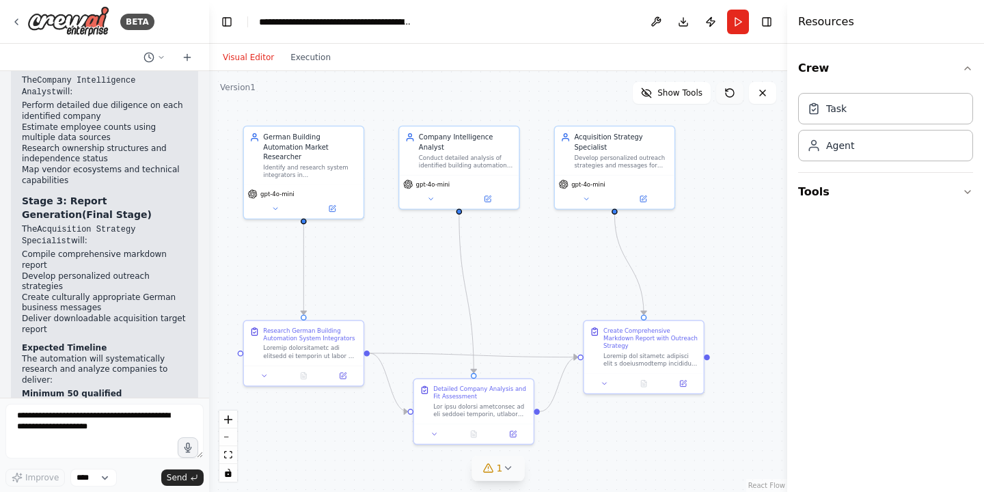
click at [731, 94] on icon at bounding box center [729, 92] width 11 height 11
click at [312, 57] on button "Execution" at bounding box center [310, 57] width 57 height 16
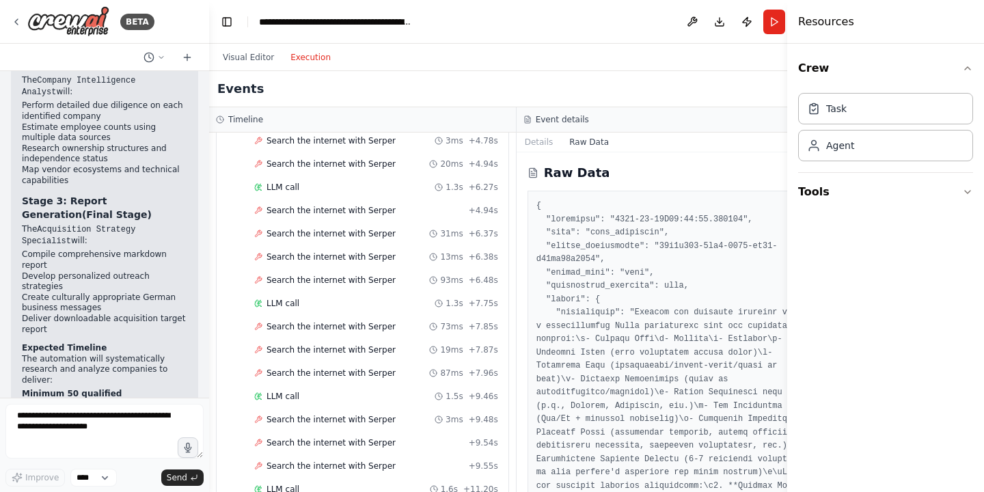
scroll to position [0, 0]
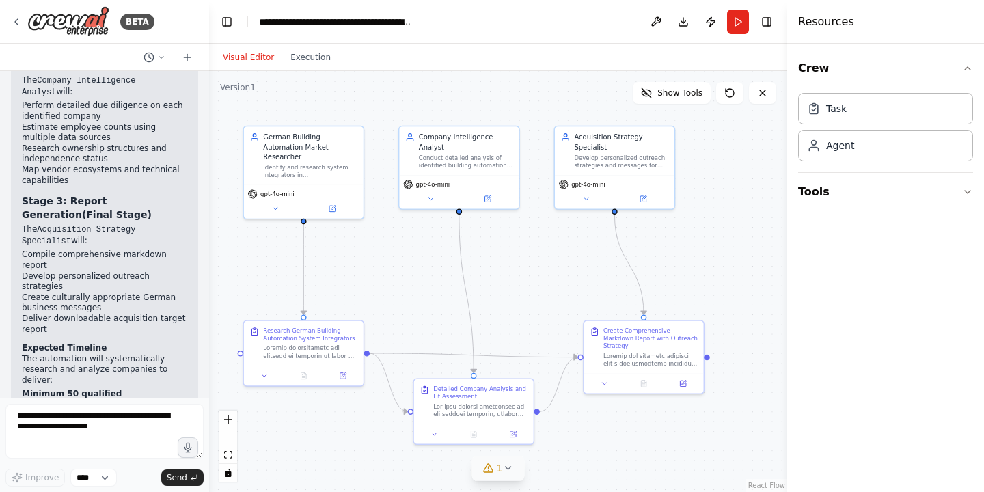
click at [243, 59] on button "Visual Editor" at bounding box center [249, 57] width 68 height 16
click at [738, 23] on button "Run" at bounding box center [738, 22] width 22 height 25
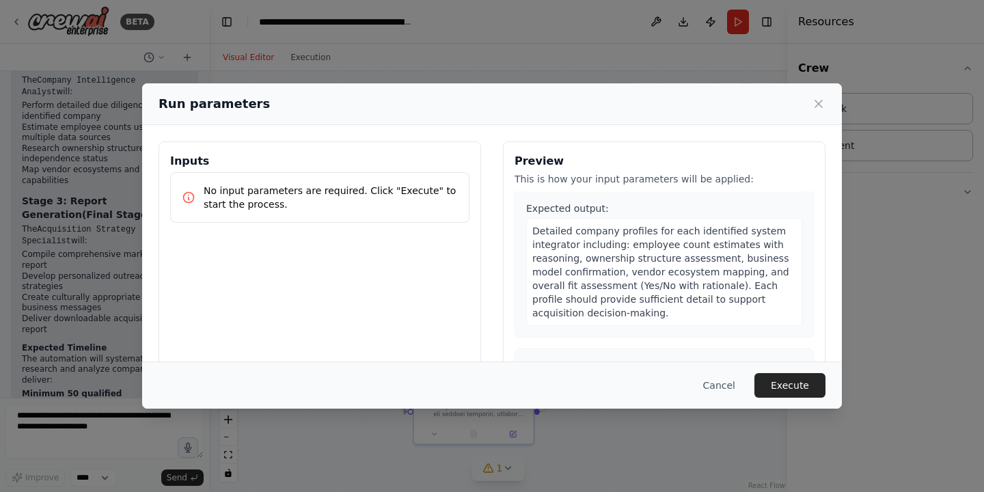
scroll to position [978, 0]
click at [791, 390] on button "Execute" at bounding box center [789, 385] width 71 height 25
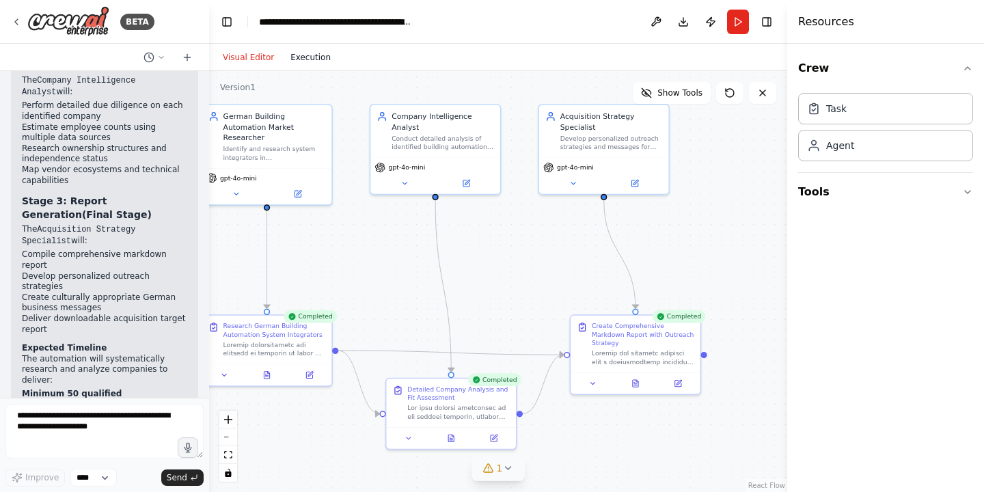
click at [325, 65] on button "Execution" at bounding box center [310, 57] width 57 height 16
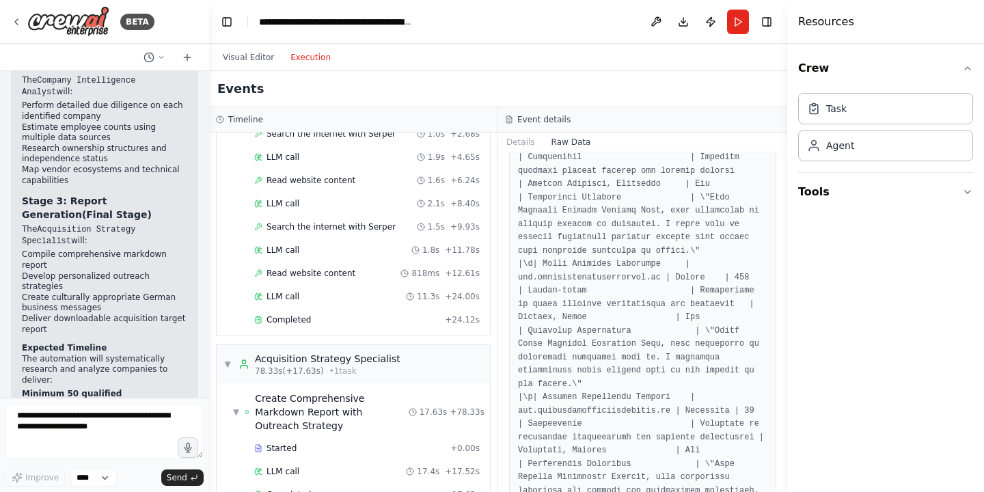
scroll to position [2731, 0]
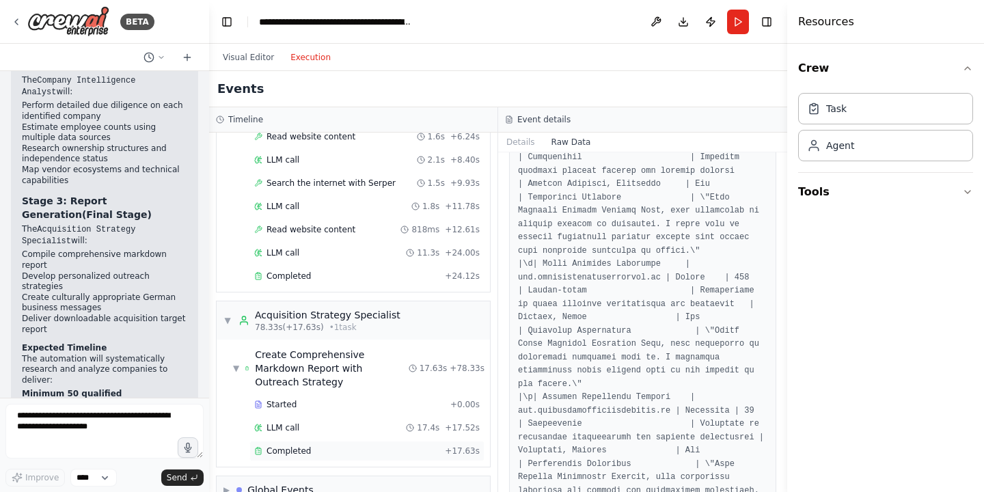
click at [292, 446] on span "Completed" at bounding box center [289, 451] width 44 height 11
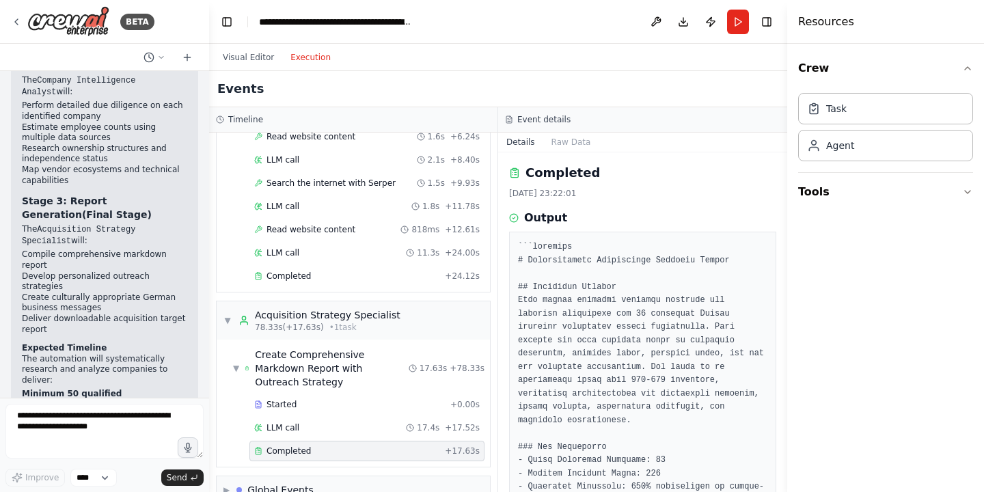
scroll to position [4366, 0]
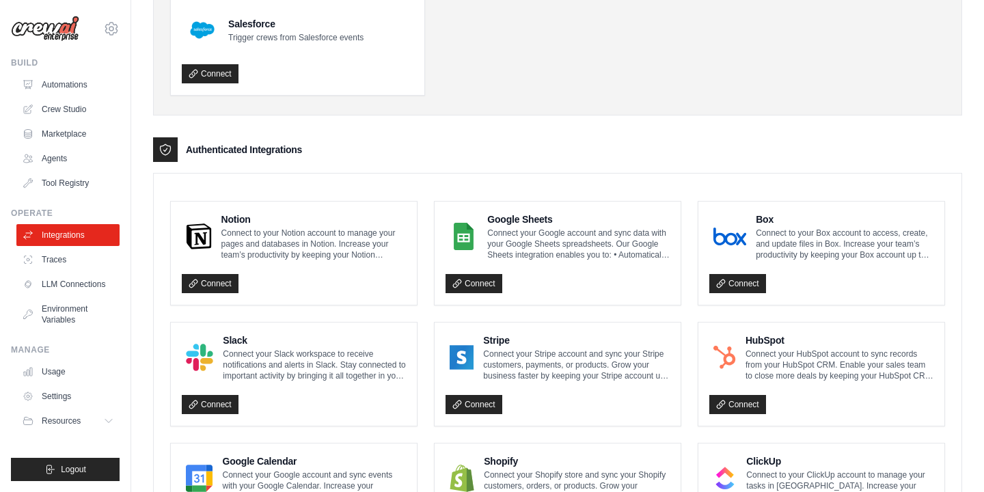
scroll to position [299, 0]
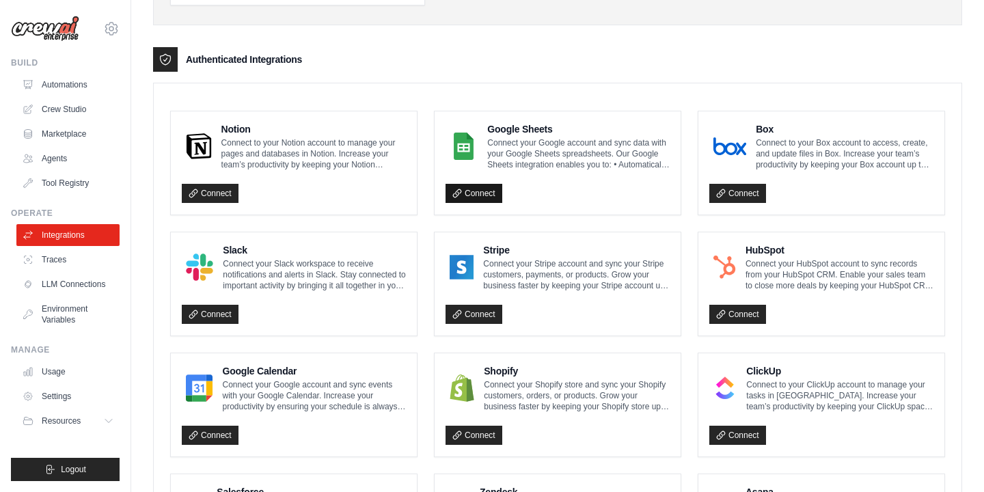
click at [456, 196] on icon at bounding box center [457, 194] width 10 height 10
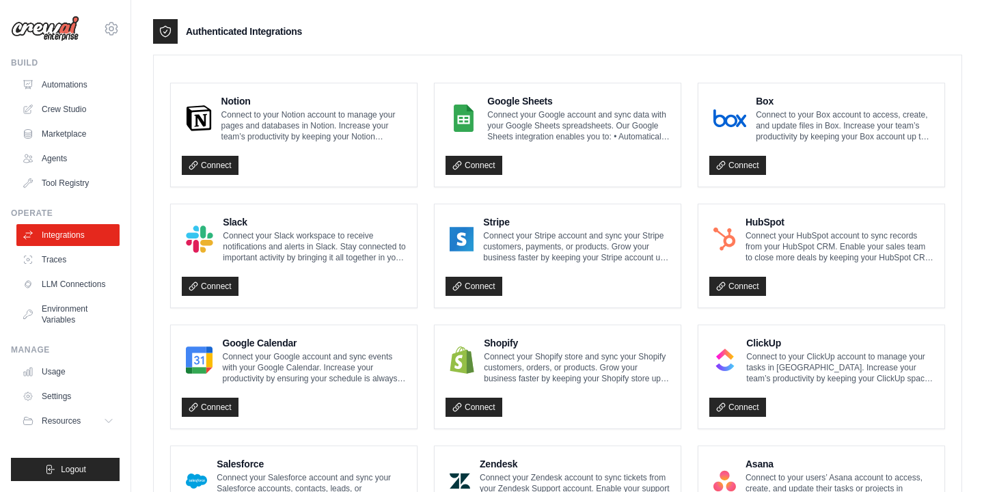
scroll to position [0, 0]
